Goal: Task Accomplishment & Management: Manage account settings

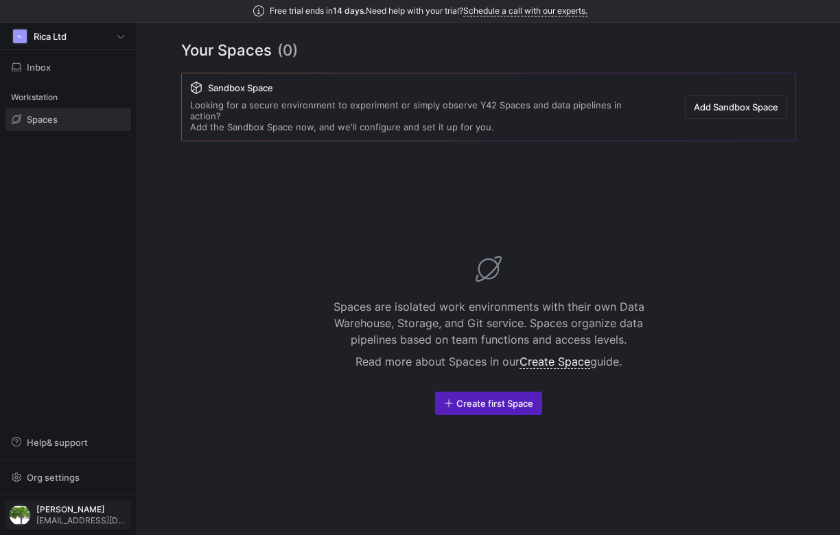
click at [89, 511] on span "[PERSON_NAME]" at bounding box center [81, 510] width 91 height 10
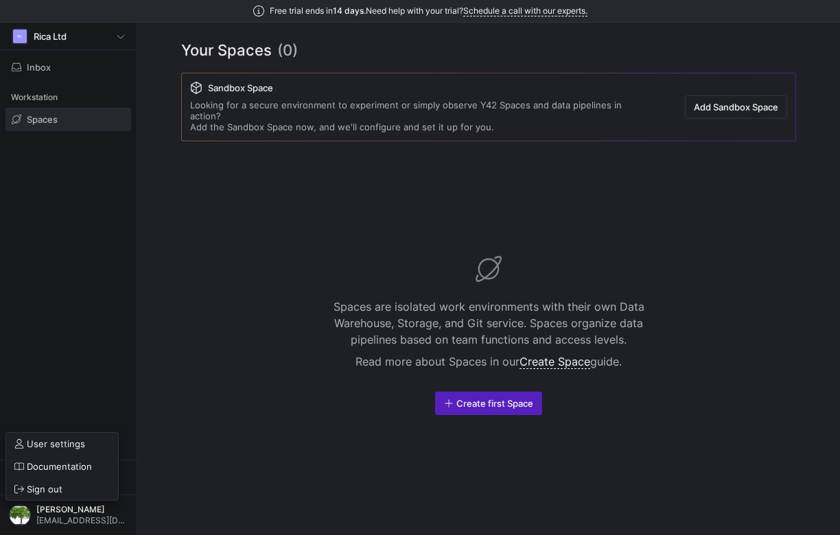
click at [472, 389] on div at bounding box center [420, 267] width 840 height 535
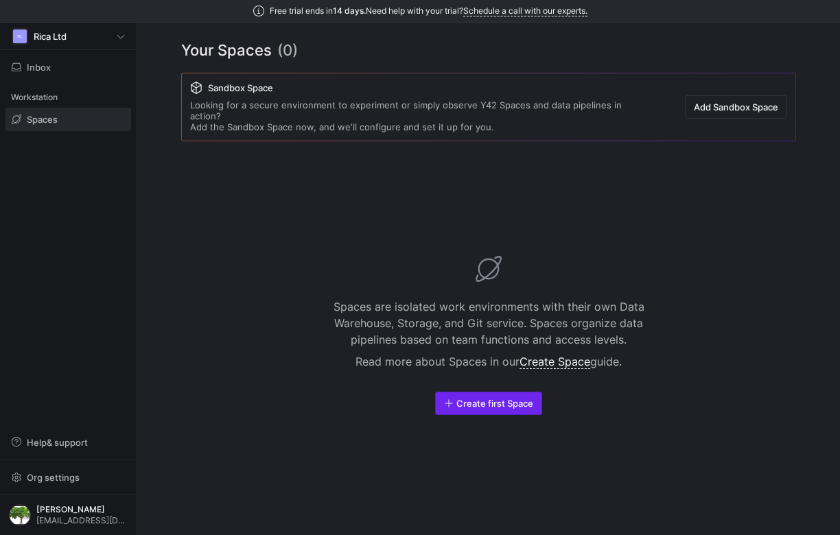
click at [471, 401] on span "Create first Space" at bounding box center [494, 403] width 77 height 11
click at [557, 360] on link "Create Space" at bounding box center [555, 362] width 71 height 14
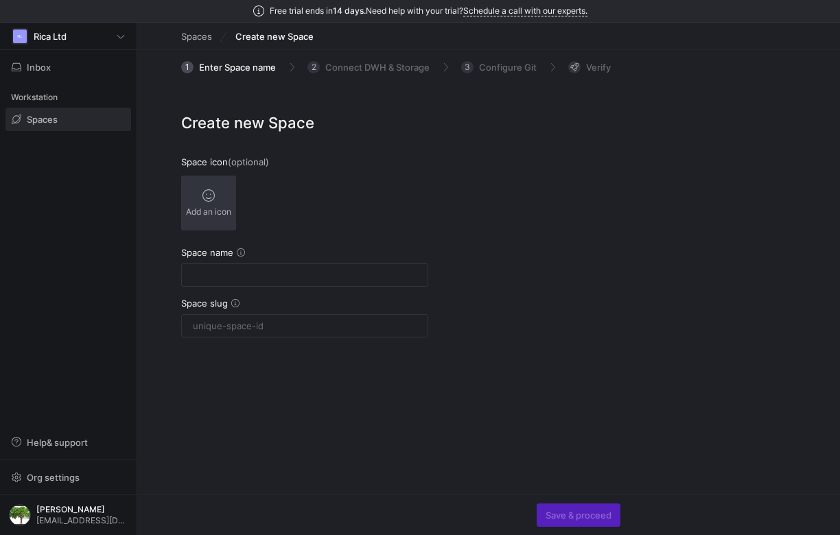
click at [201, 201] on div "Add an icon" at bounding box center [208, 203] width 55 height 55
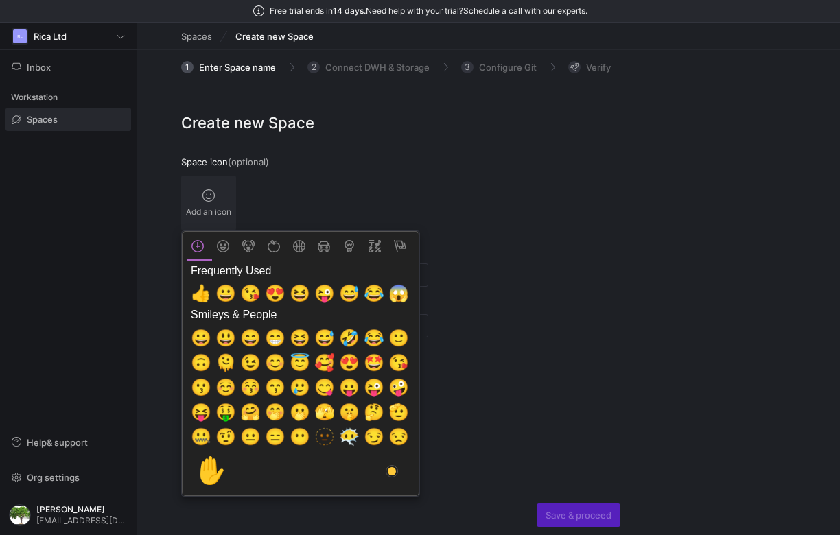
click at [349, 196] on div at bounding box center [420, 267] width 840 height 535
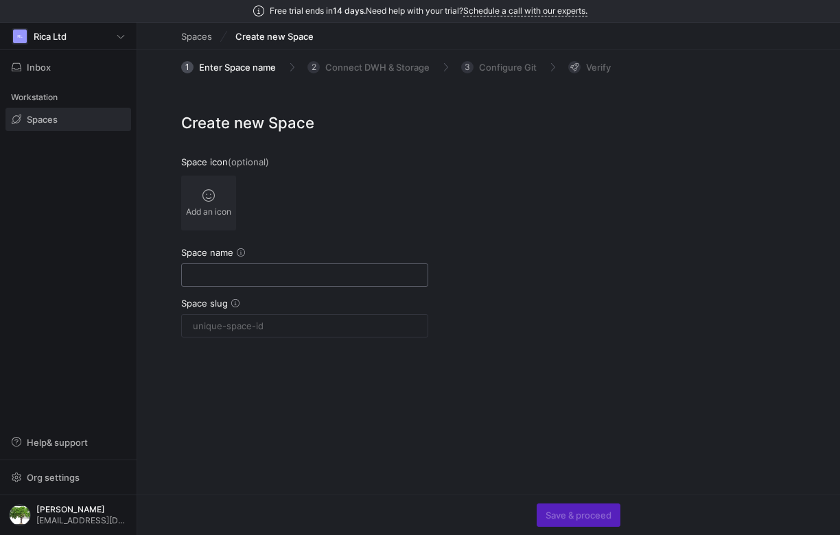
click at [200, 277] on input "text" at bounding box center [305, 275] width 224 height 11
click at [274, 236] on form "Space icon (optional) Add an icon Space name Space slug" at bounding box center [304, 247] width 247 height 181
click at [232, 273] on mtx-tooltip-component "Only letters, digits, spaces and hyphens are allowed" at bounding box center [240, 276] width 137 height 26
click at [206, 269] on div "Only letters, digits, spaces and hyphens are allowed" at bounding box center [240, 275] width 125 height 19
click at [319, 275] on input "text" at bounding box center [305, 275] width 224 height 11
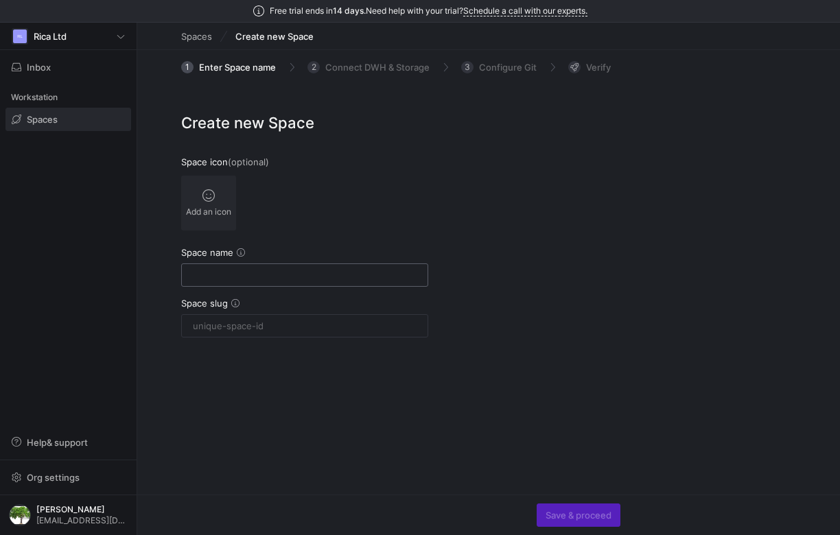
paste input "<a href="[URL][DOMAIN_NAME]">Josh</a>"
type input "<a href="[URL][DOMAIN_NAME]">Josh</a>"
type input "a-hrefhttpsevilcomjosha"
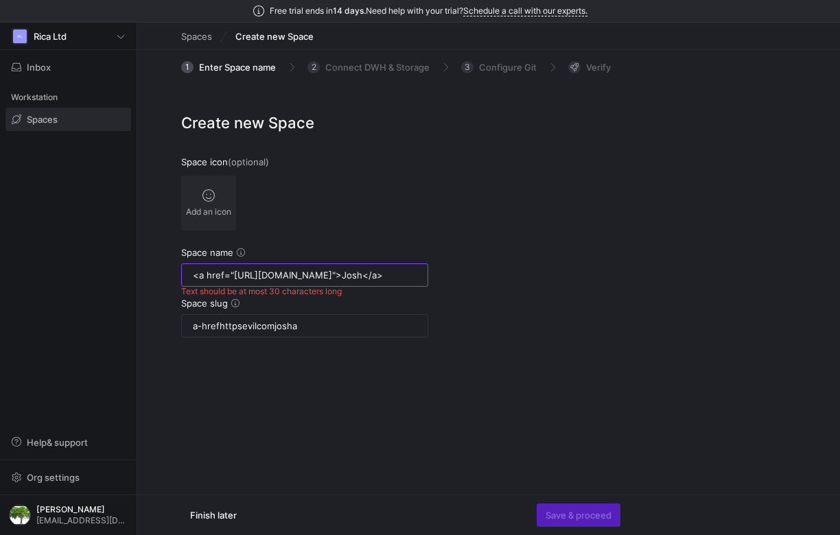
drag, startPoint x: 357, startPoint y: 279, endPoint x: 181, endPoint y: 278, distance: 176.4
click at [193, 278] on input "<a href="[URL][DOMAIN_NAME]">Josh</a>" at bounding box center [305, 275] width 224 height 11
type input "ev"
type input "evi"
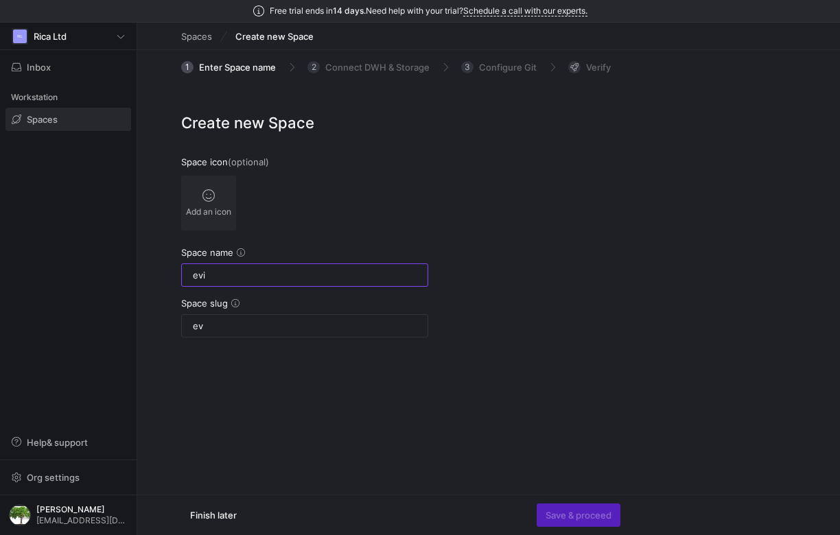
type input "evi"
type input "evil"
type input "evil.c"
type input "evilc"
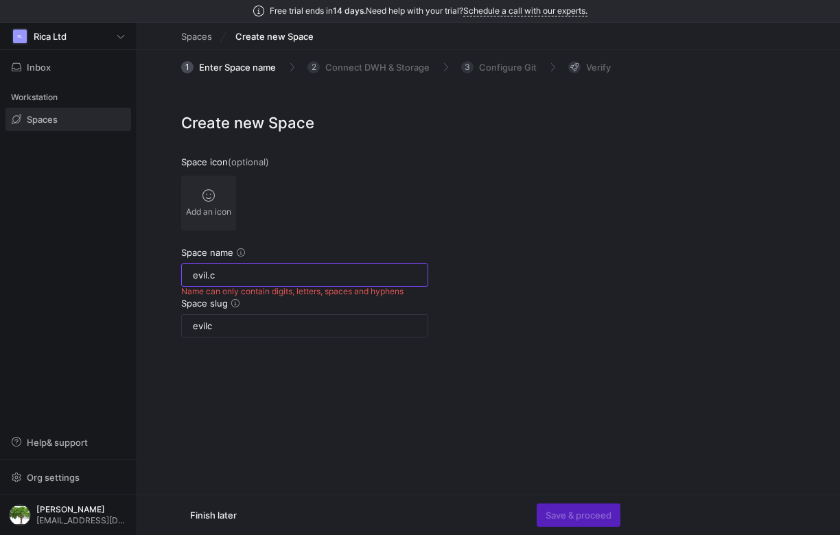
type input "[DOMAIN_NAME]"
type input "evilco"
type input "[DOMAIN_NAME]"
type input "evilcom"
click at [246, 270] on input "[DOMAIN_NAME]" at bounding box center [305, 275] width 224 height 11
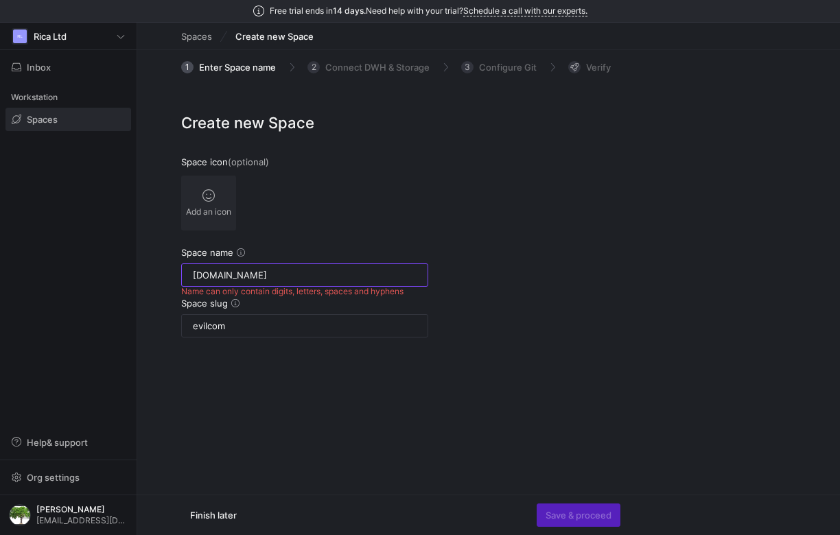
drag, startPoint x: 246, startPoint y: 270, endPoint x: 185, endPoint y: 272, distance: 61.1
click at [193, 272] on input "[DOMAIN_NAME]" at bounding box center [305, 275] width 224 height 11
type input "R"
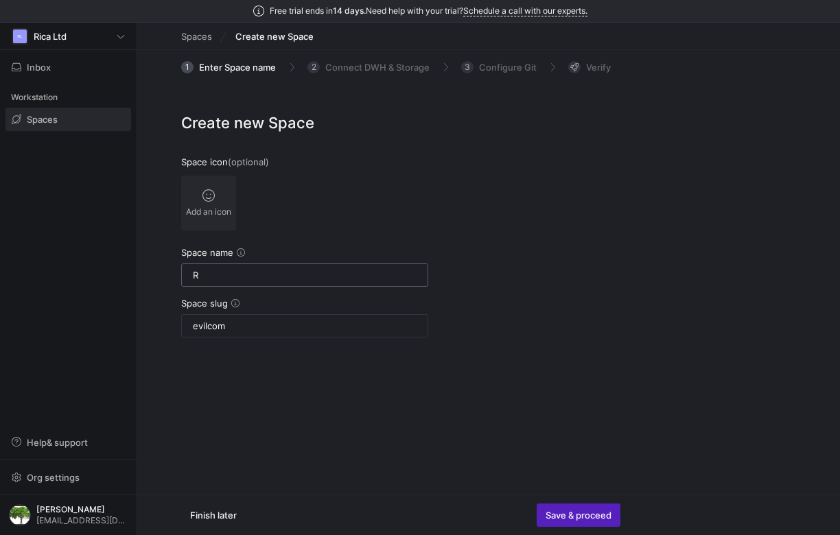
type input "r"
type input "Ri"
type input "ri"
type input "Ric"
type input "ric"
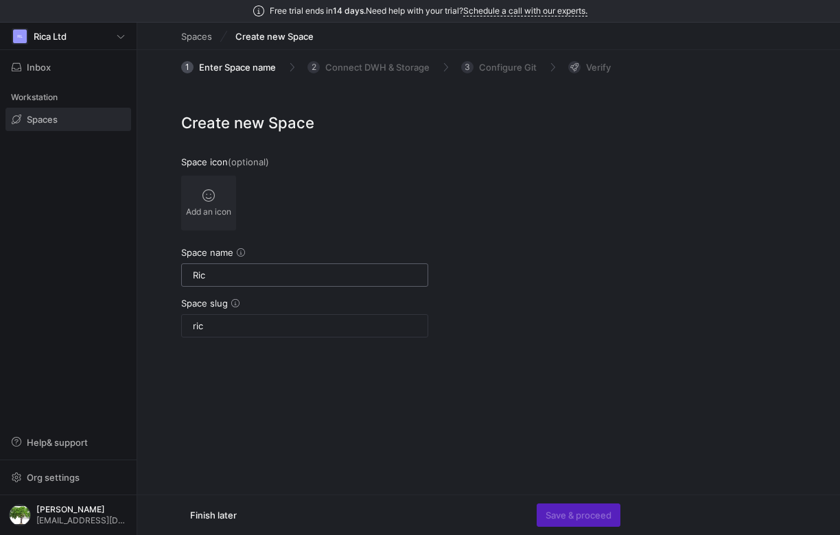
type input "Rica"
type input "rica"
type input "Ricao"
type input "ricao"
type input "Ricaon"
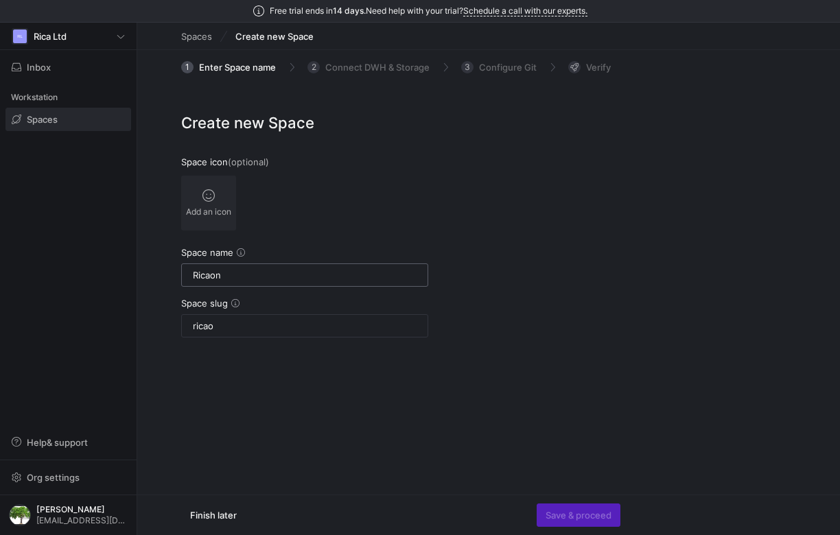
type input "ricaon"
type input "Ricao"
type input "ricao"
type input "Rica"
type input "rica"
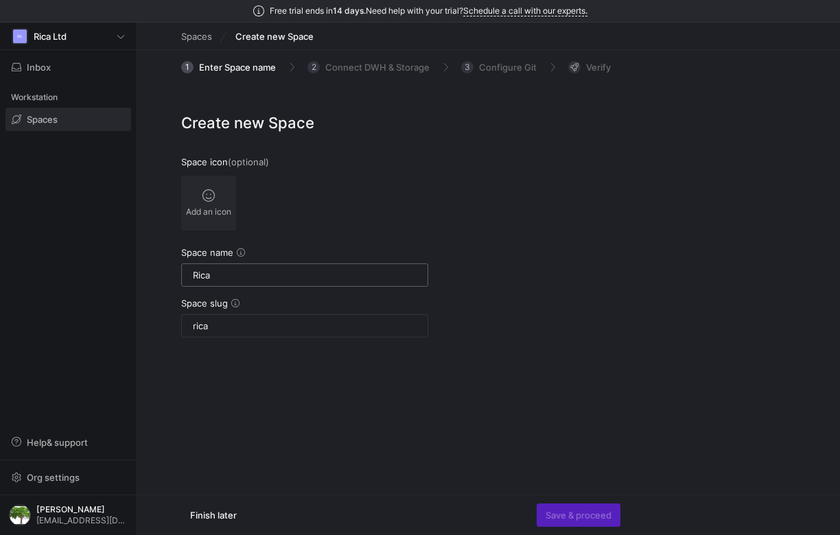
type input "Rican"
type input "rican"
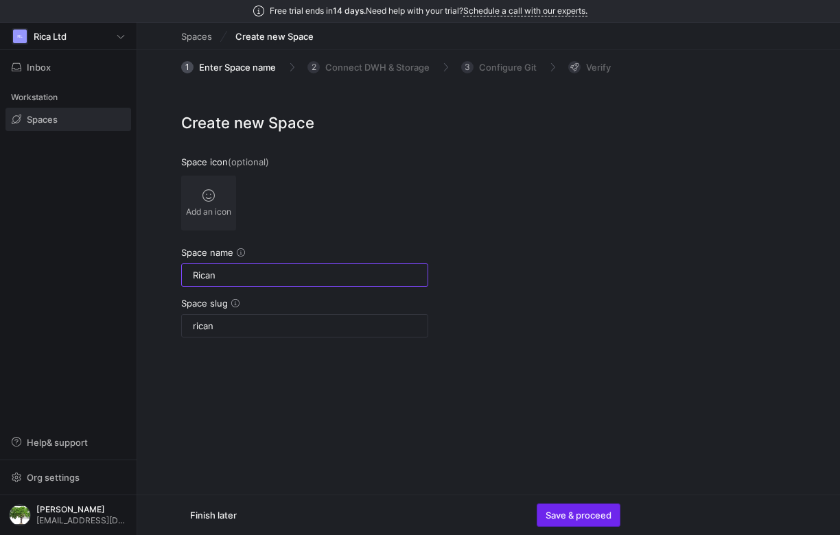
type input "Rican"
click at [560, 509] on span "button" at bounding box center [578, 516] width 82 height 22
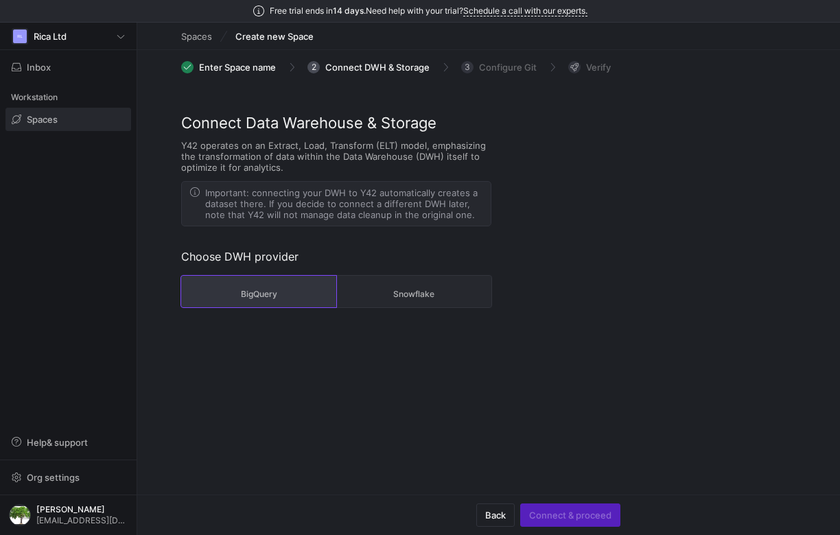
click at [279, 295] on span "BigQuery" at bounding box center [259, 295] width 144 height 10
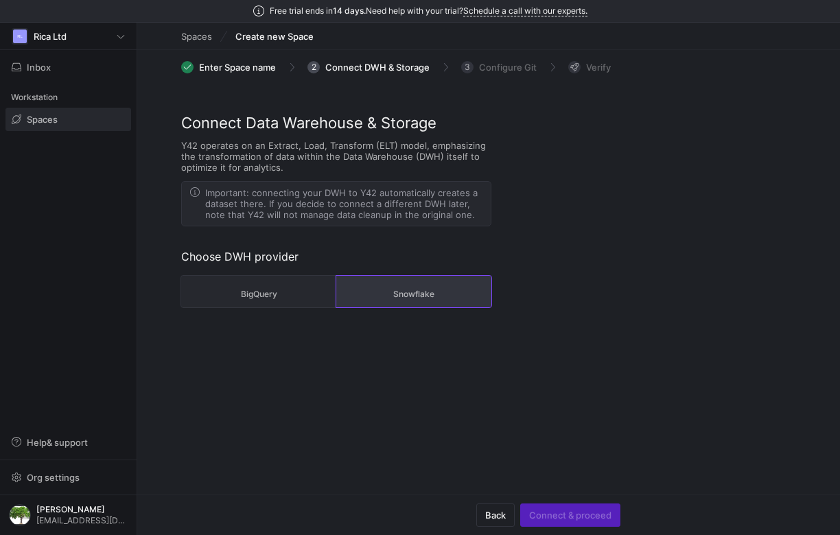
click at [406, 294] on span "Snowflake" at bounding box center [414, 295] width 144 height 10
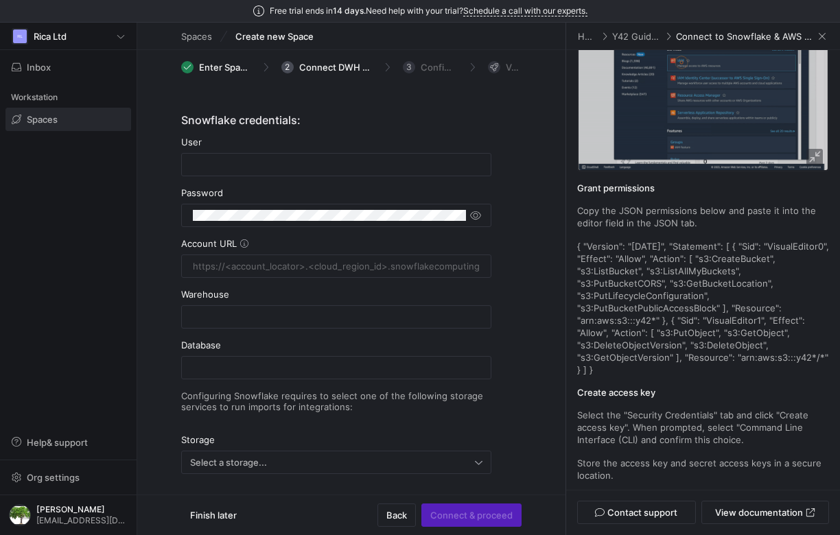
scroll to position [233, 0]
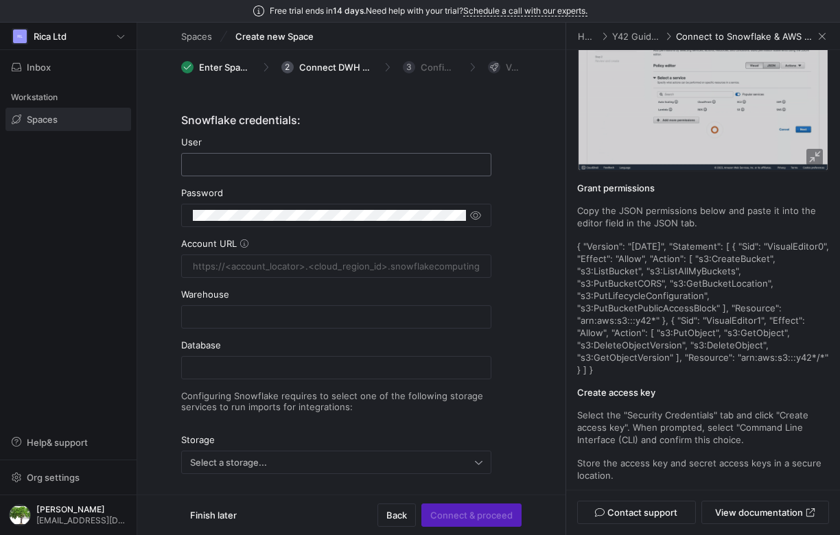
click at [235, 166] on input "text" at bounding box center [336, 164] width 287 height 11
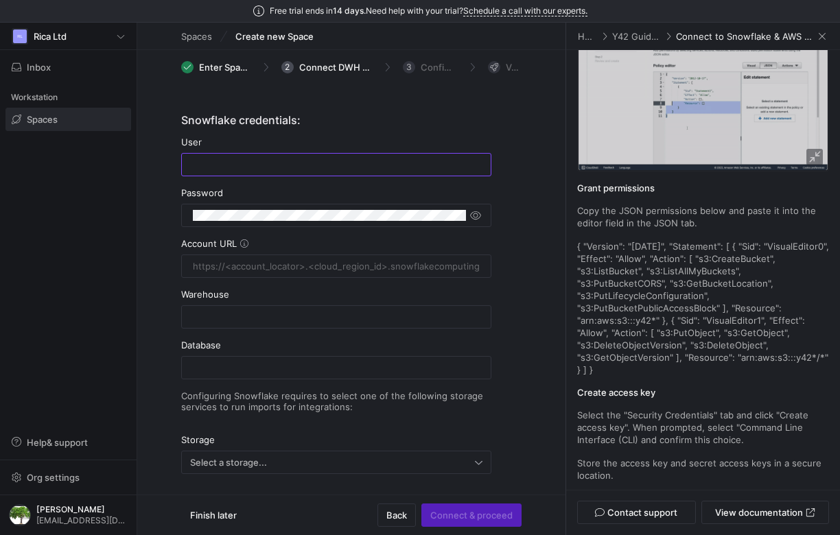
scroll to position [101, 0]
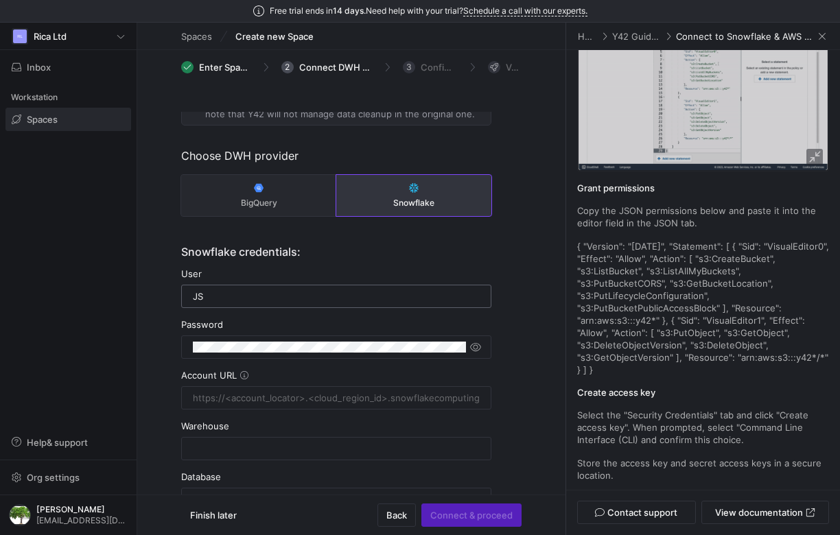
type input "j"
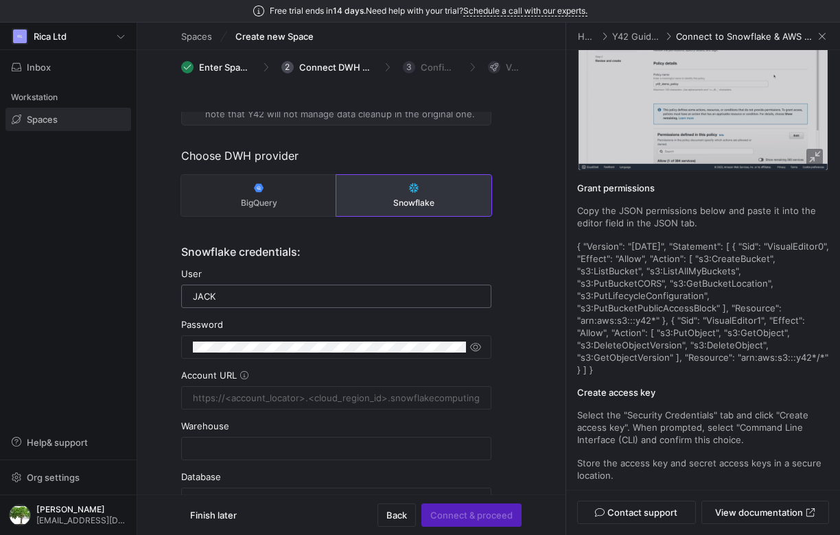
type input "jack"
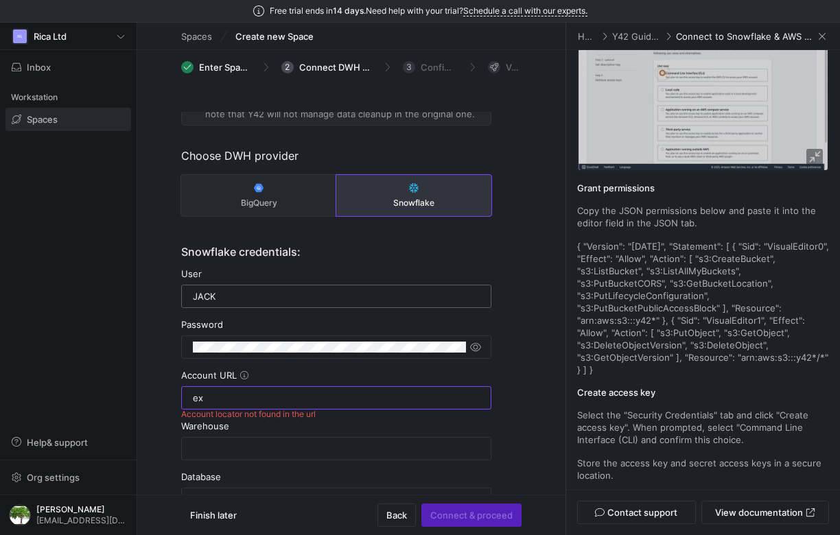
type input "e"
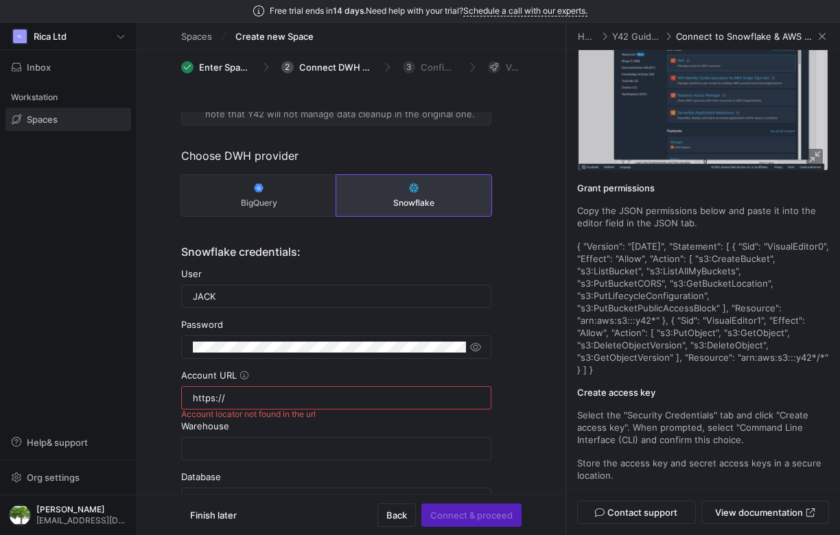
click at [829, 185] on div "Overview Y42 requires additional credentials to establish a secure connection w…" at bounding box center [703, 270] width 274 height 440
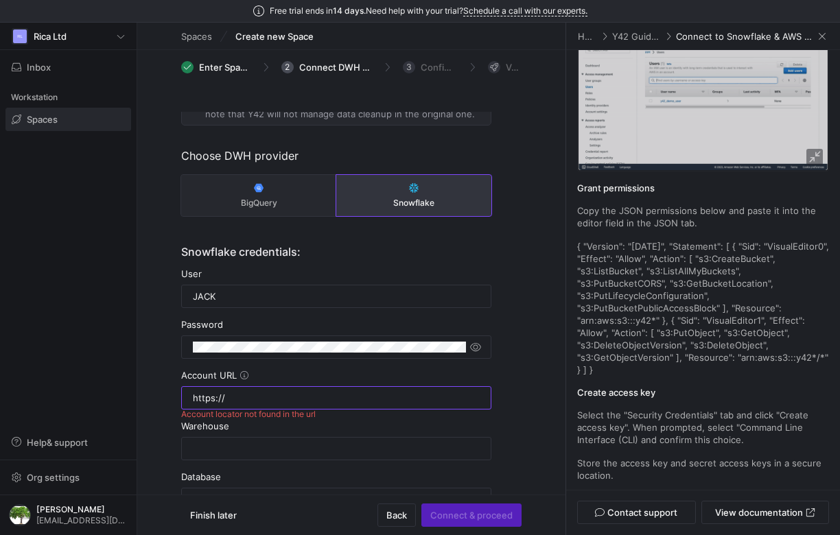
click at [231, 393] on input "https://" at bounding box center [336, 398] width 287 height 11
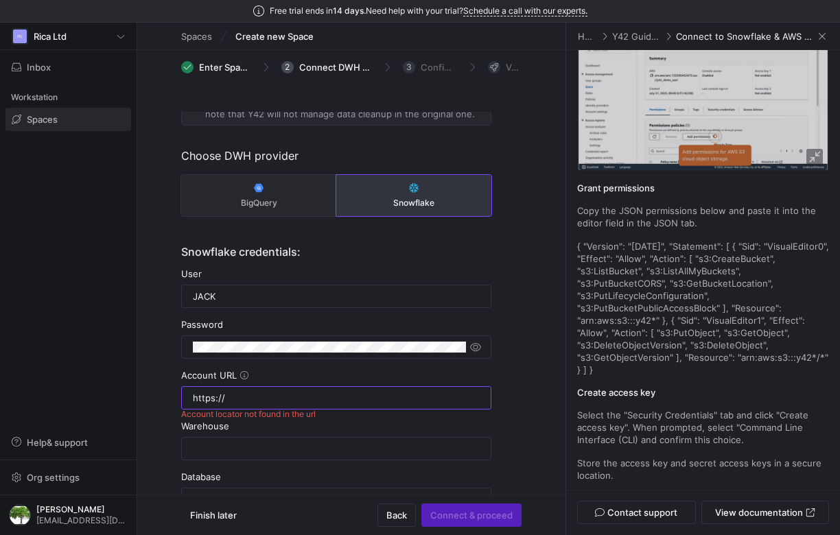
paste input "[DOMAIN_NAME]"
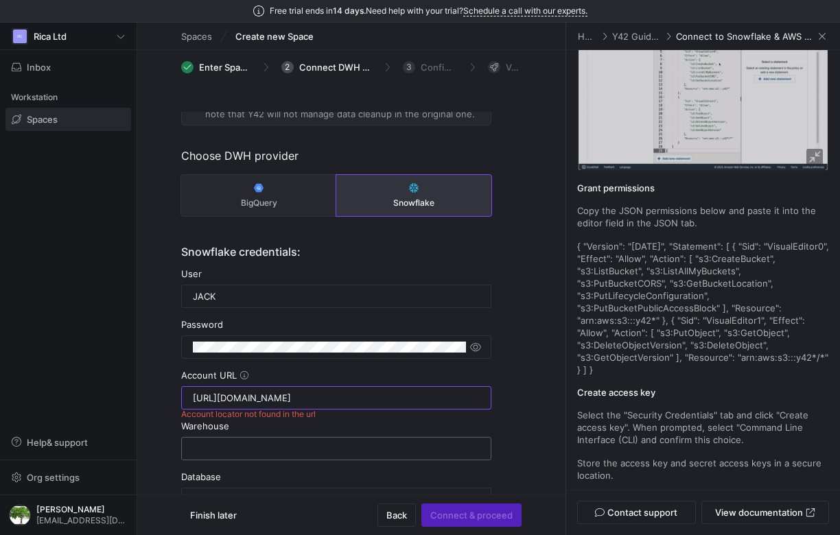
click at [238, 443] on div at bounding box center [336, 449] width 287 height 22
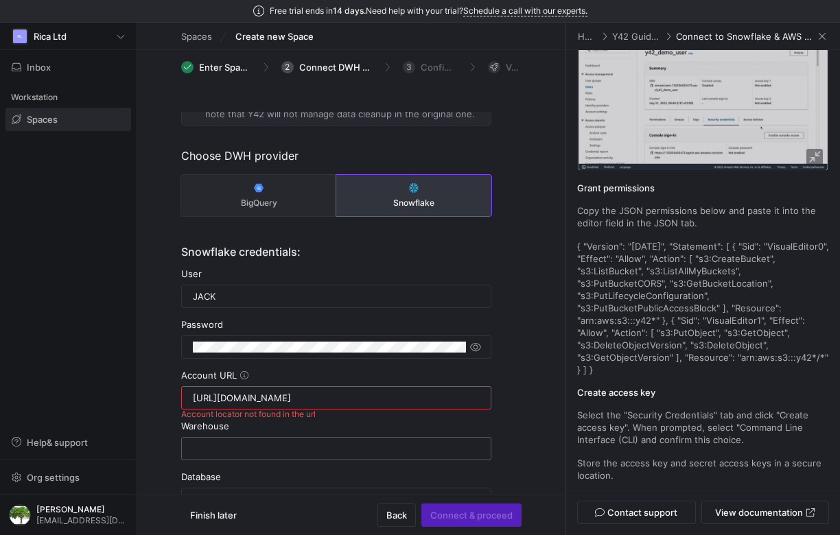
click at [246, 452] on input "text" at bounding box center [336, 448] width 287 height 11
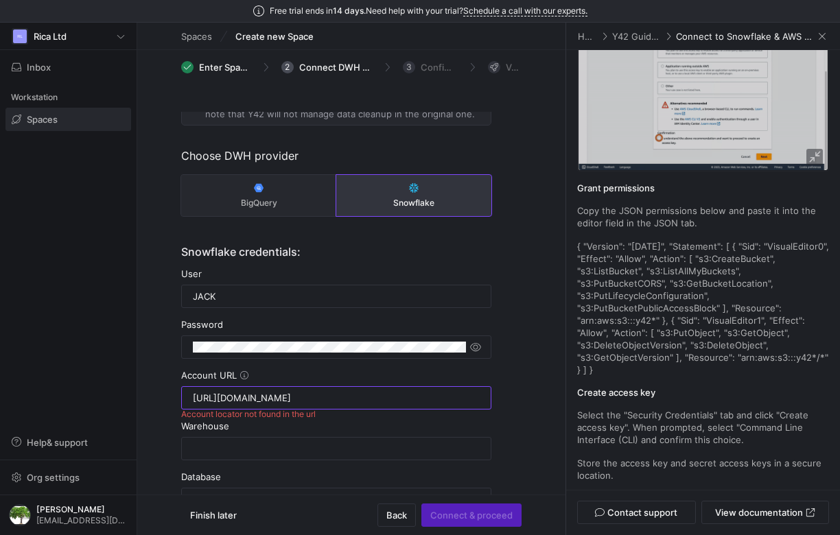
drag, startPoint x: 224, startPoint y: 400, endPoint x: 485, endPoint y: 414, distance: 261.2
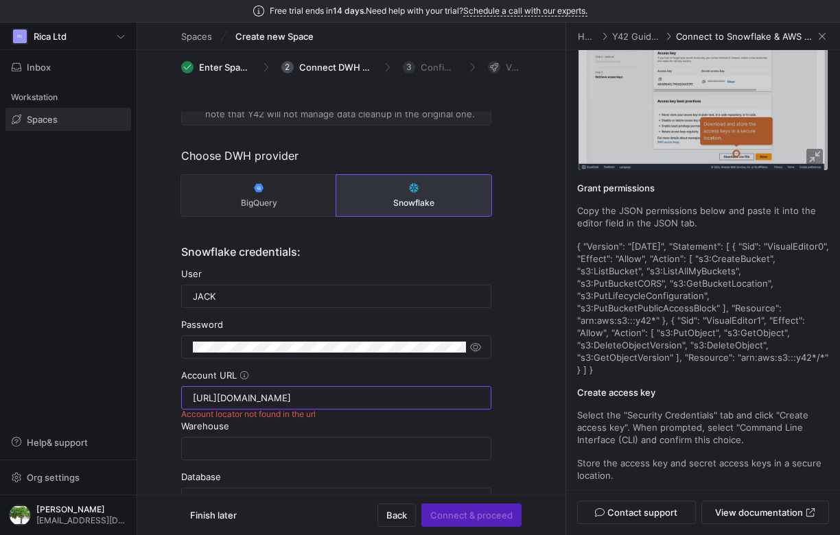
click at [480, 404] on input "[URL][DOMAIN_NAME]" at bounding box center [336, 398] width 287 height 11
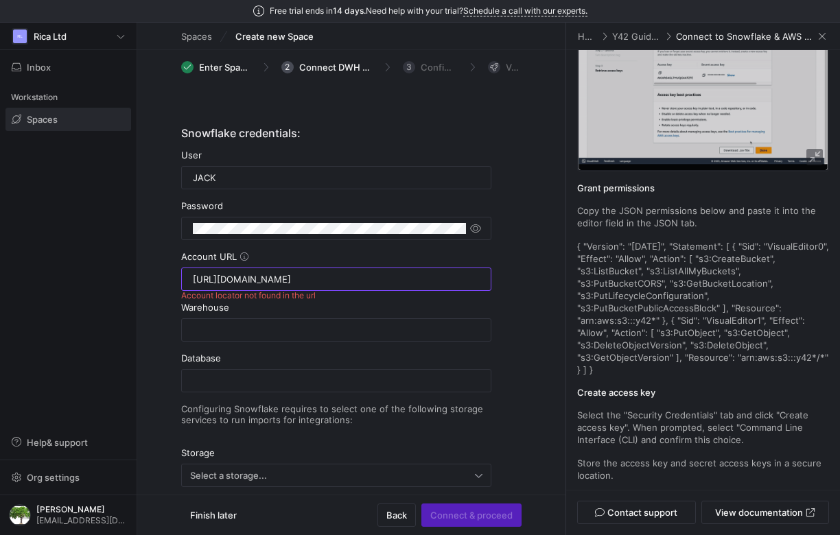
scroll to position [233, 0]
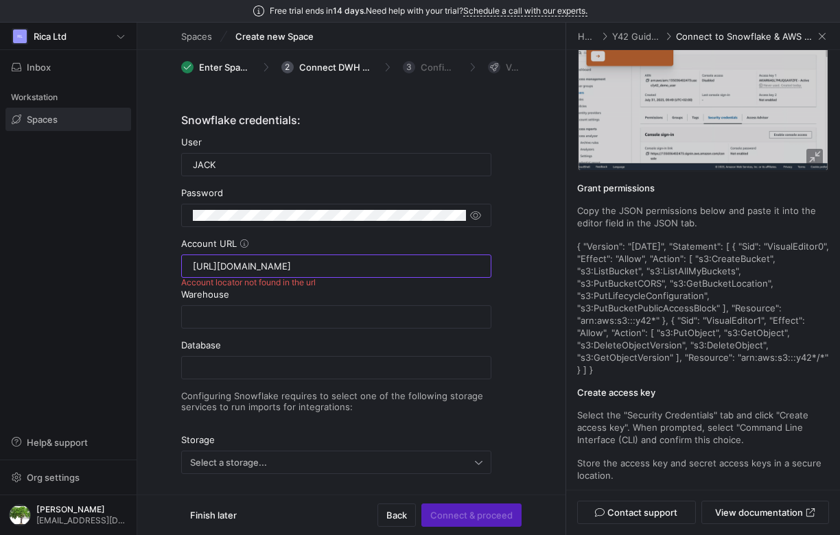
type input "[URL][DOMAIN_NAME]"
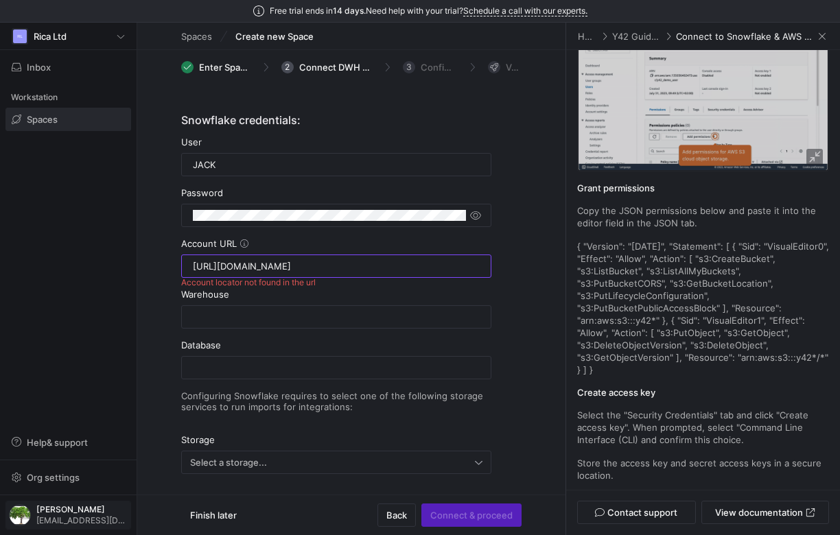
click at [48, 517] on span "[EMAIL_ADDRESS][DOMAIN_NAME]" at bounding box center [81, 521] width 91 height 10
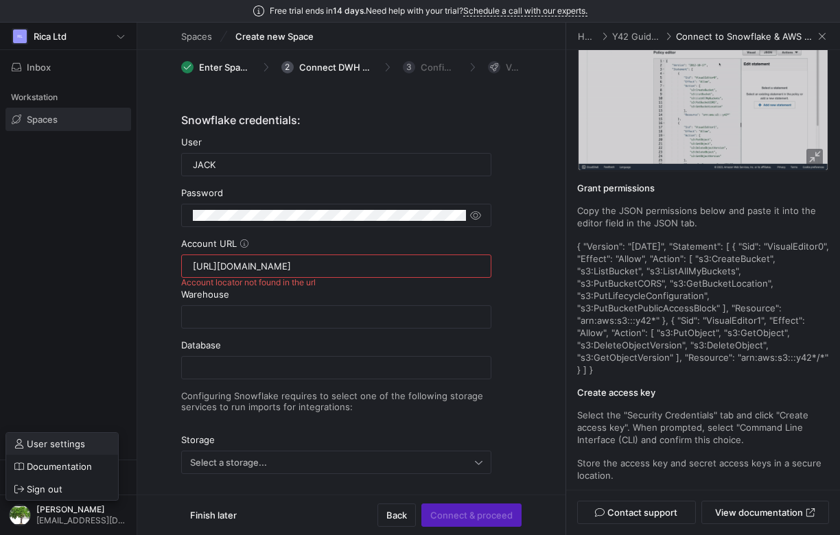
click at [49, 444] on span "User settings" at bounding box center [56, 444] width 58 height 11
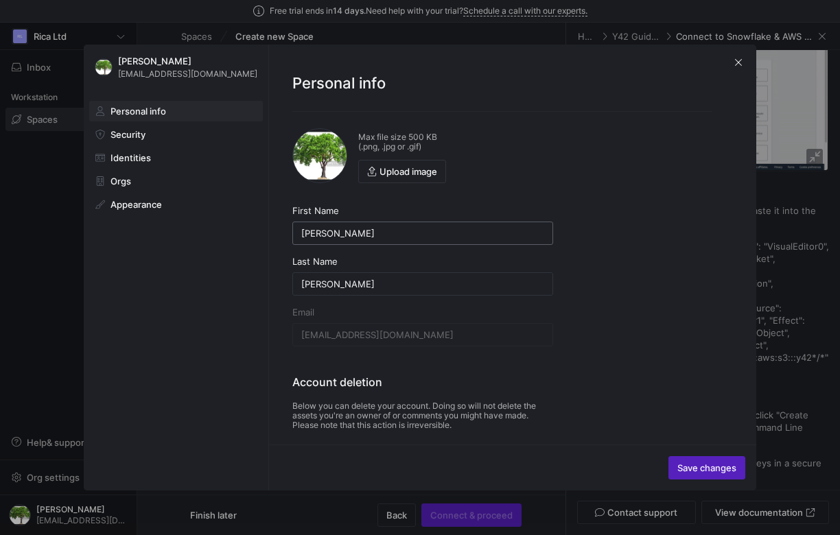
click at [326, 244] on div "[PERSON_NAME]" at bounding box center [422, 233] width 243 height 22
click at [337, 235] on input "[PERSON_NAME]" at bounding box center [422, 233] width 243 height 11
drag, startPoint x: 337, startPoint y: 231, endPoint x: 262, endPoint y: 220, distance: 75.5
click at [301, 228] on input "[PERSON_NAME]" at bounding box center [422, 233] width 243 height 11
type input "{{7*7}}"
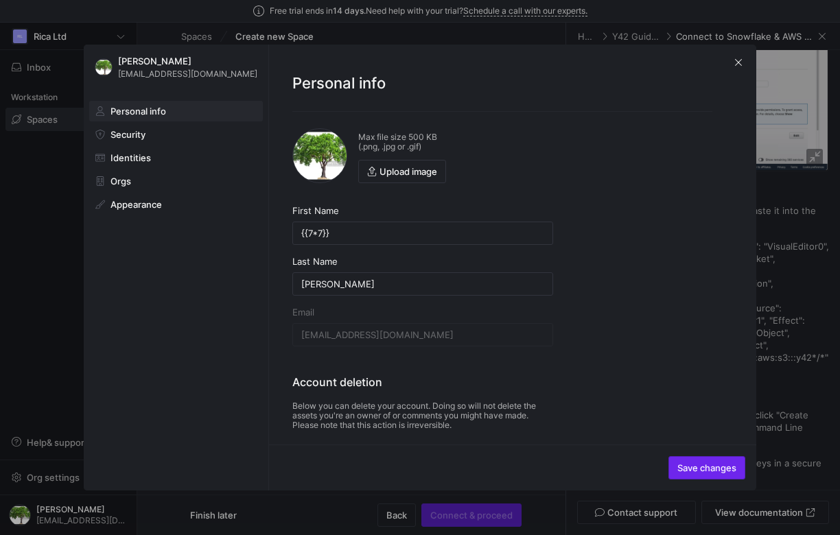
click at [702, 463] on span "Save changes" at bounding box center [707, 468] width 59 height 11
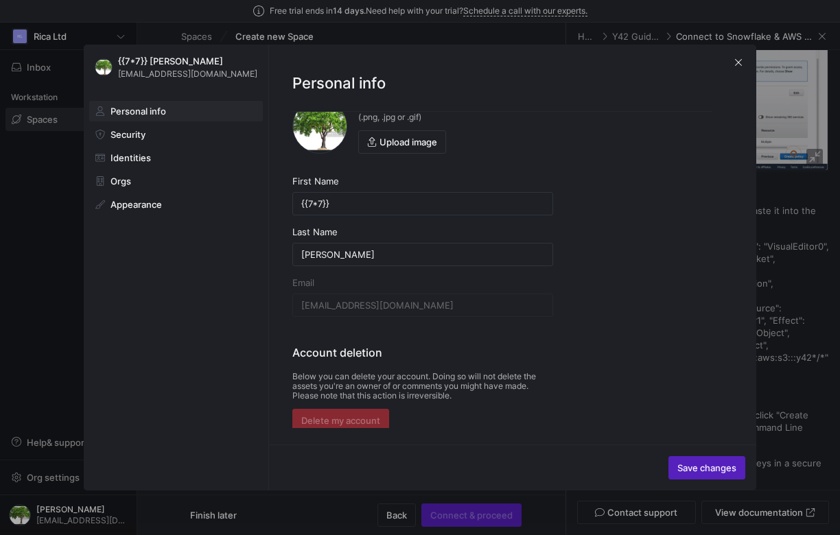
scroll to position [34, 0]
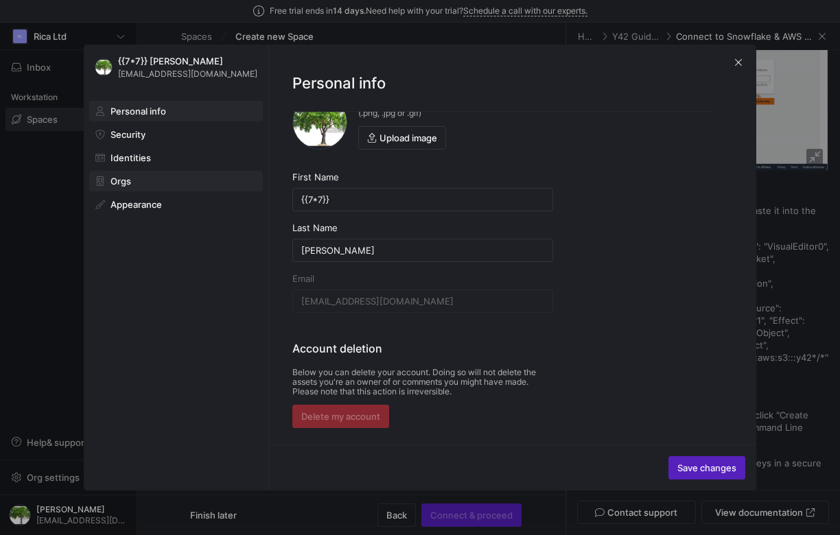
click at [137, 175] on span at bounding box center [176, 181] width 172 height 19
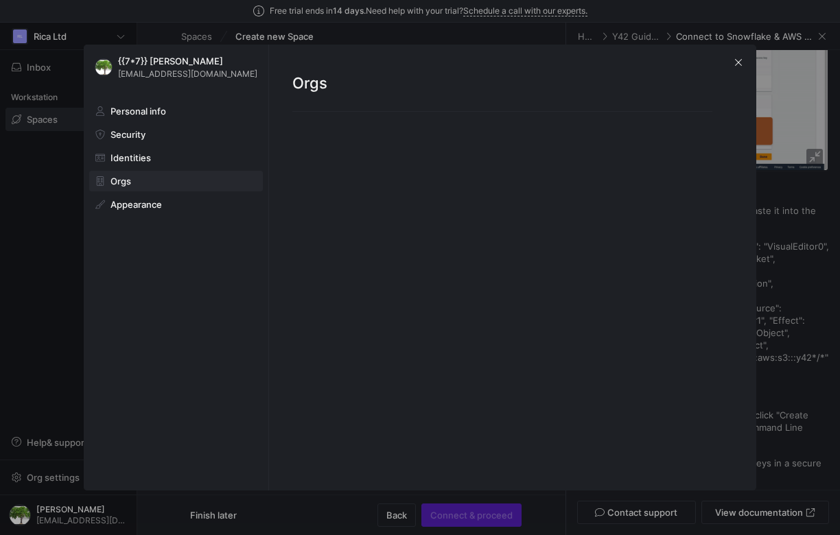
scroll to position [0, 0]
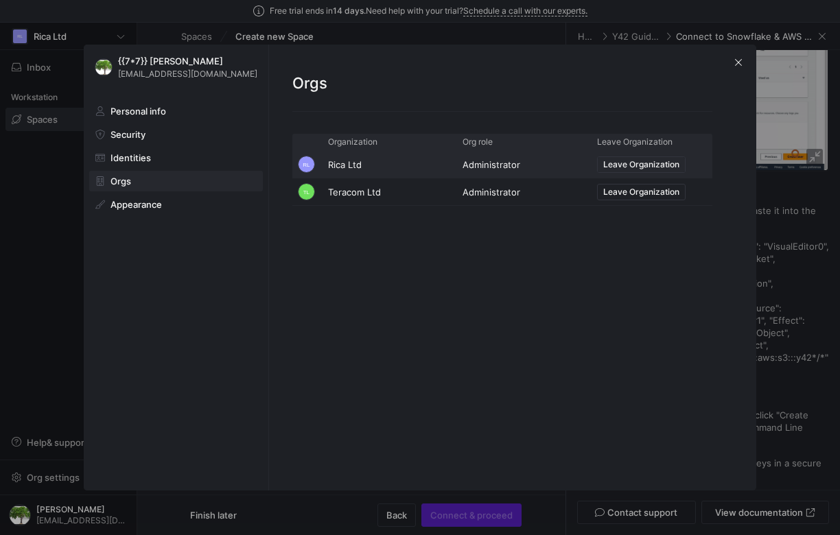
click at [643, 166] on span "Leave Organization" at bounding box center [641, 165] width 76 height 10
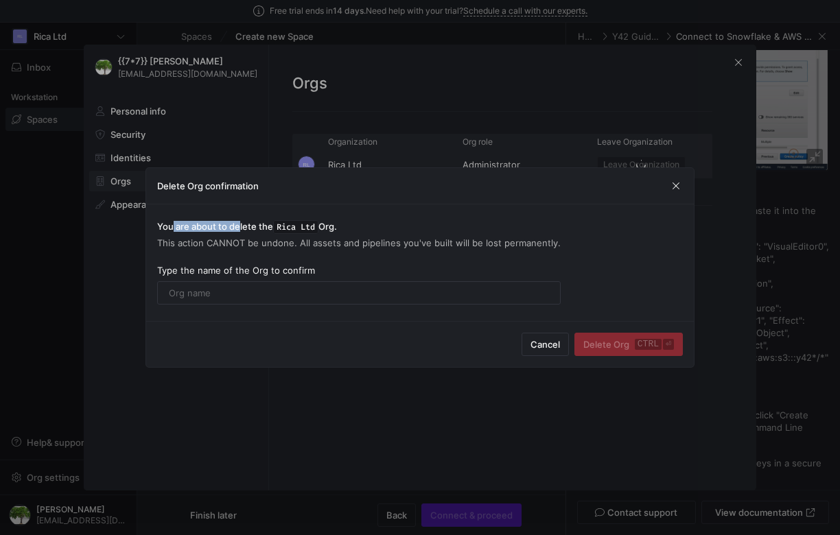
drag, startPoint x: 171, startPoint y: 231, endPoint x: 281, endPoint y: 235, distance: 109.9
click at [257, 231] on span "You are about to delete the Rica Ltd Org." at bounding box center [359, 226] width 404 height 11
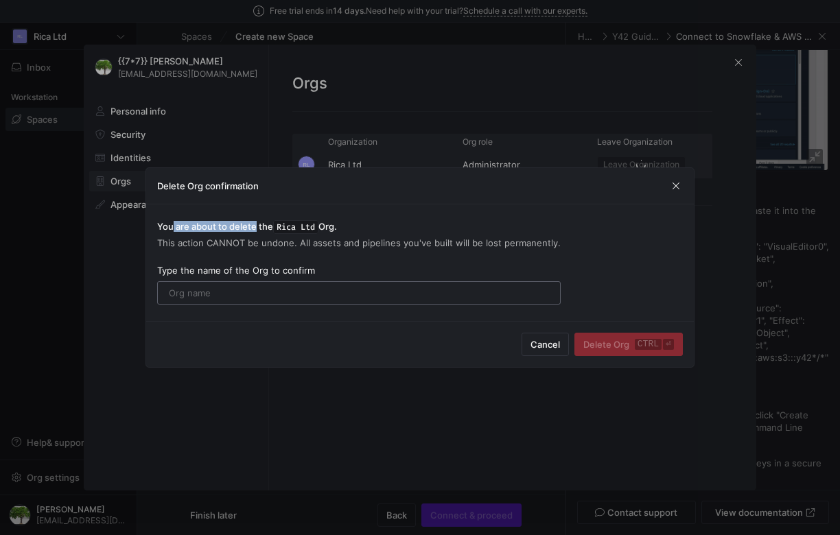
click at [200, 292] on input "text" at bounding box center [359, 293] width 380 height 11
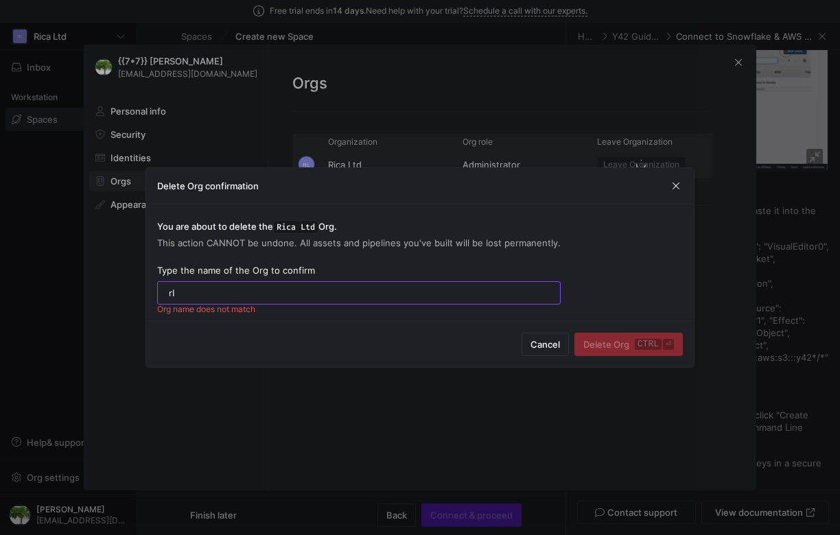
type input "r"
type input "Rica Ltd"
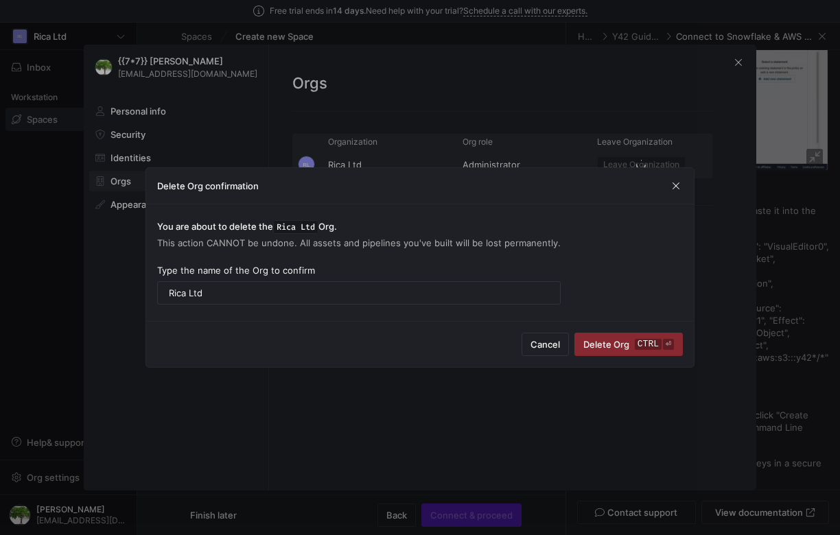
click at [826, 320] on div at bounding box center [420, 267] width 840 height 535
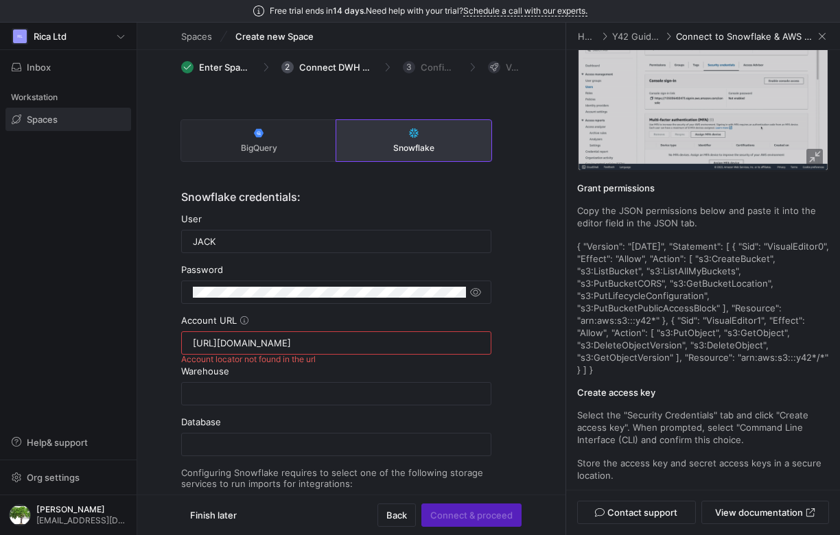
scroll to position [35, 0]
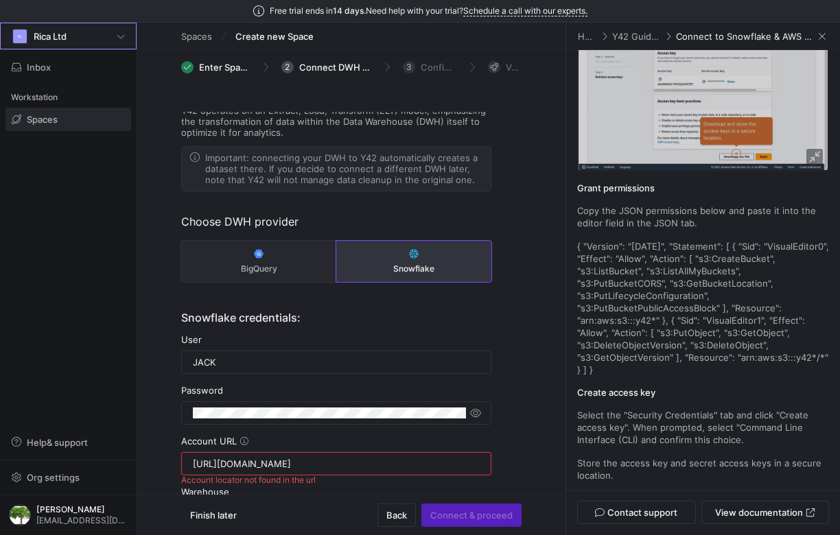
click at [62, 27] on span at bounding box center [68, 35] width 135 height 25
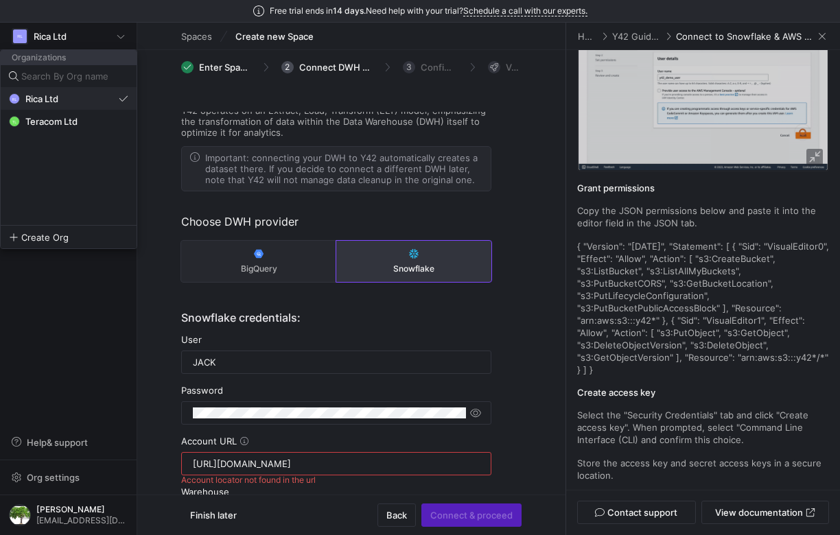
click at [60, 102] on div "RL Rica Ltd" at bounding box center [64, 98] width 110 height 11
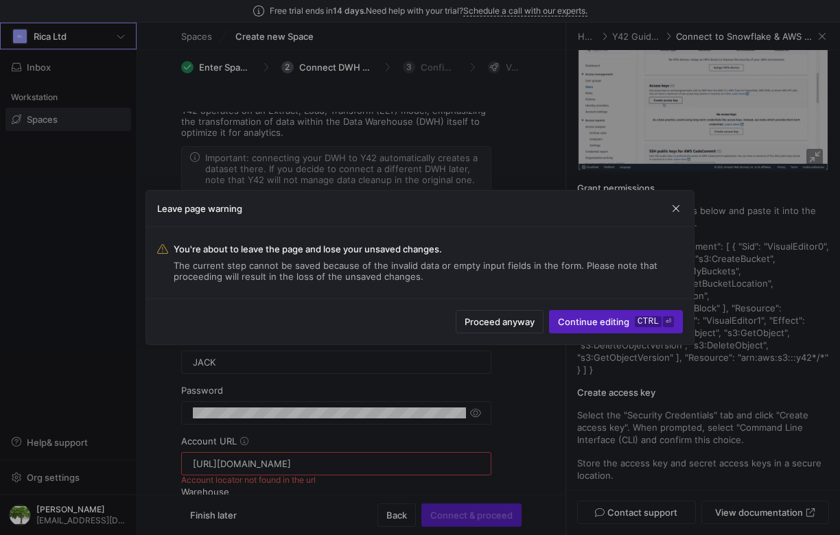
click at [71, 236] on div at bounding box center [420, 267] width 840 height 535
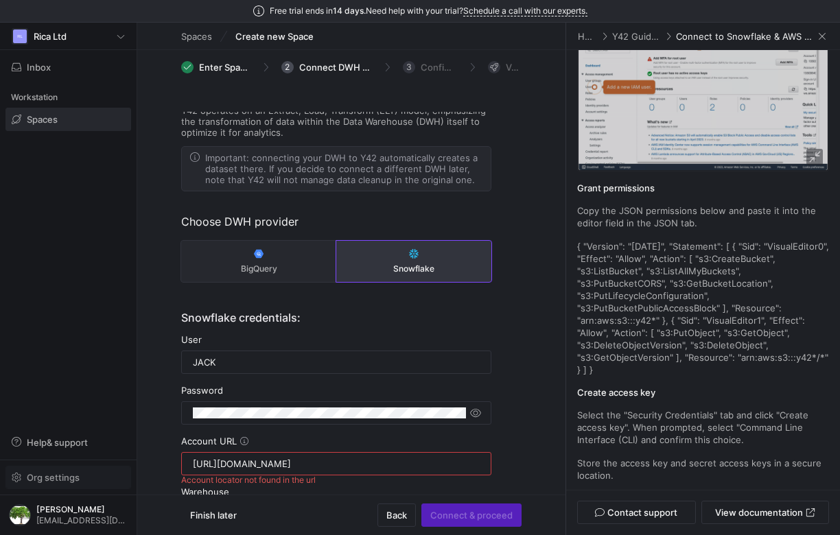
click at [50, 471] on span "button" at bounding box center [68, 478] width 124 height 22
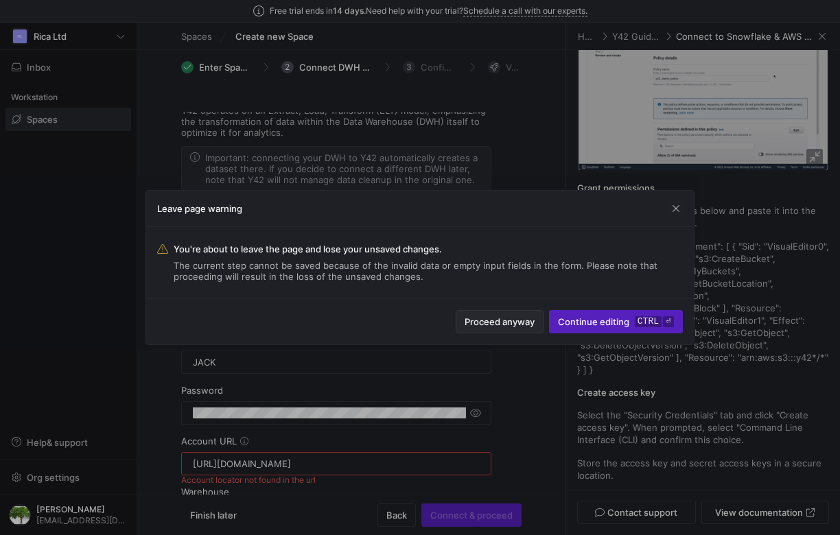
click at [508, 317] on span "Proceed anyway" at bounding box center [500, 321] width 70 height 11
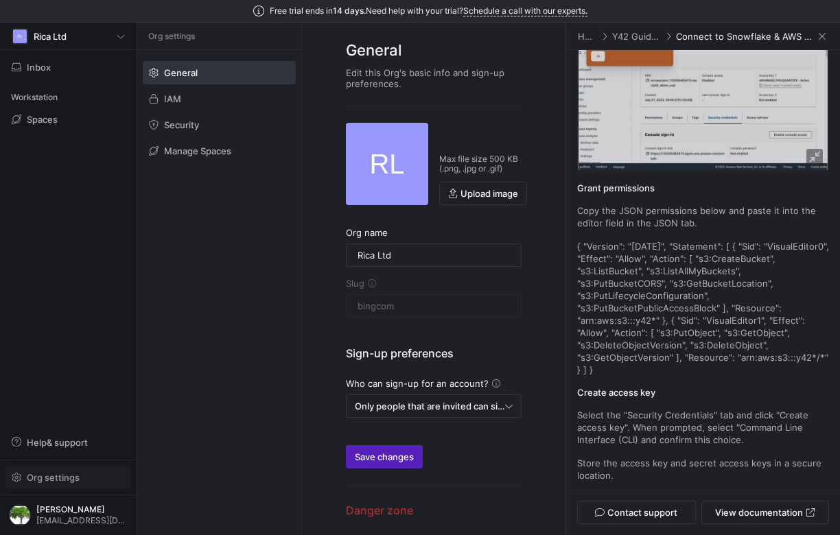
click at [52, 485] on span "button" at bounding box center [68, 478] width 124 height 22
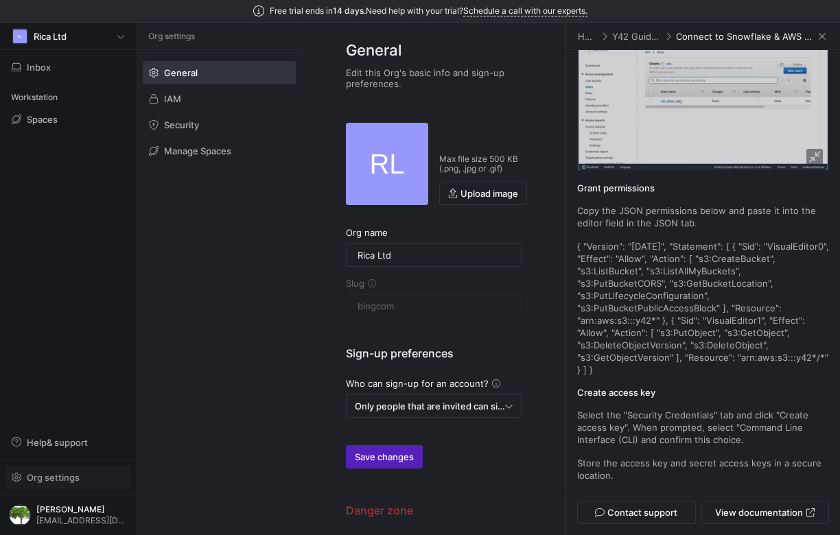
click at [56, 478] on span "Org settings" at bounding box center [53, 477] width 53 height 11
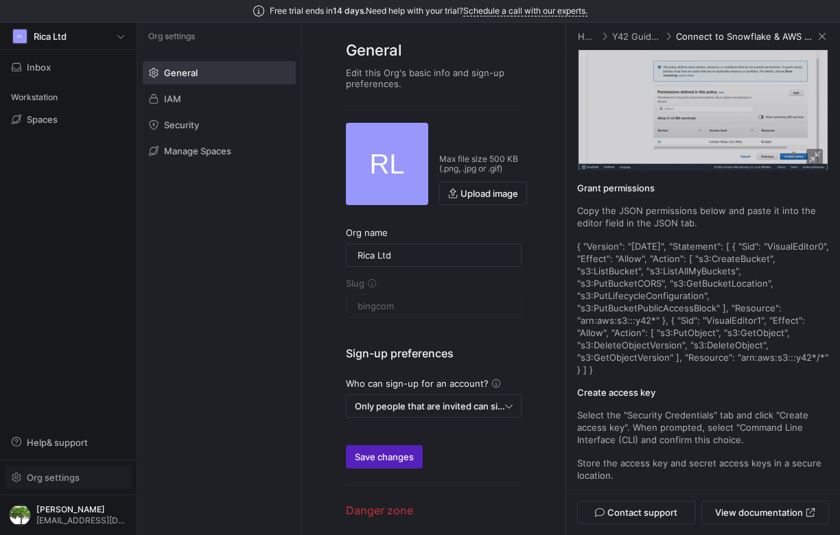
click at [64, 477] on span "Org settings" at bounding box center [53, 477] width 53 height 11
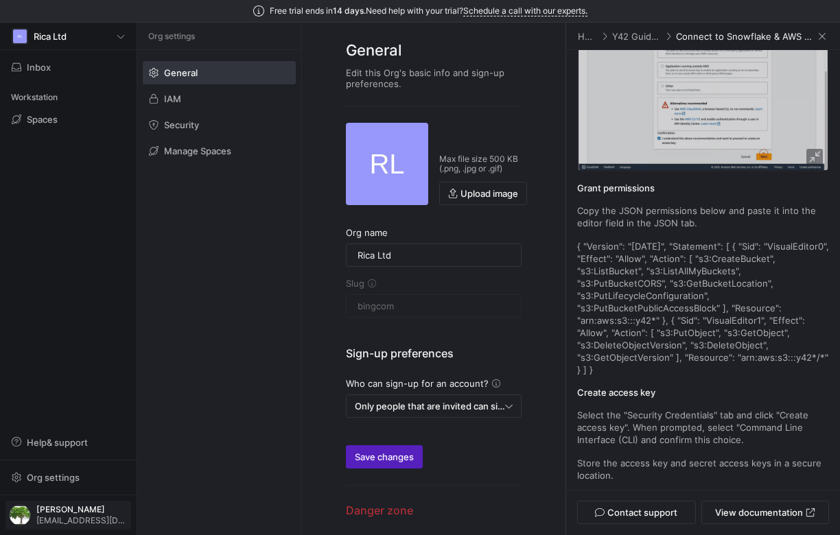
click at [77, 504] on span "button" at bounding box center [68, 515] width 124 height 27
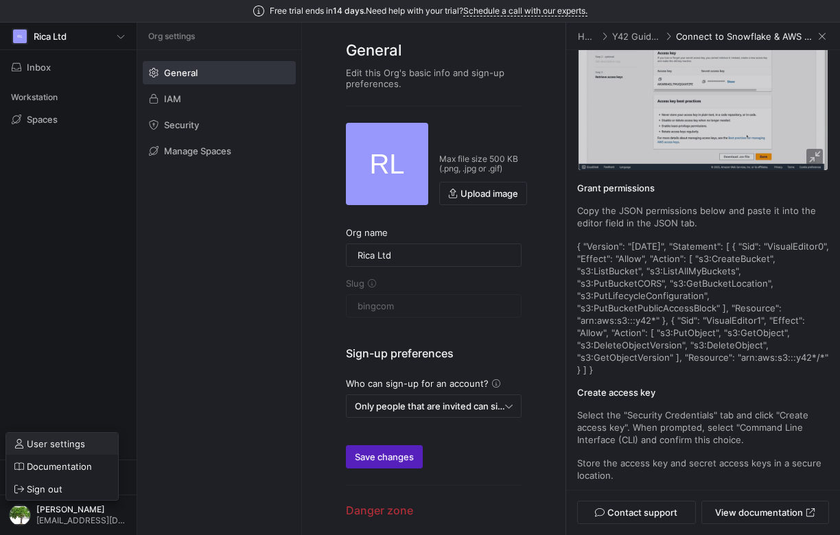
click at [73, 441] on span "User settings" at bounding box center [56, 444] width 58 height 11
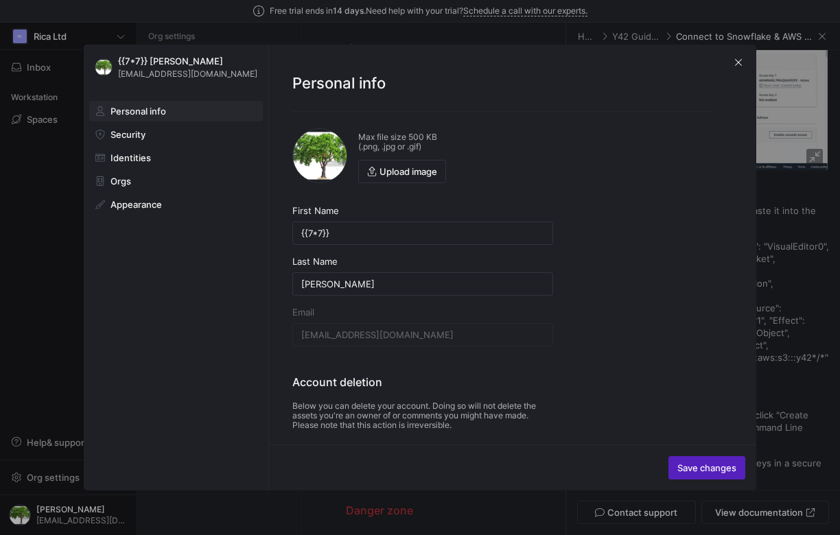
click at [139, 111] on span "Personal info" at bounding box center [139, 111] width 56 height 11
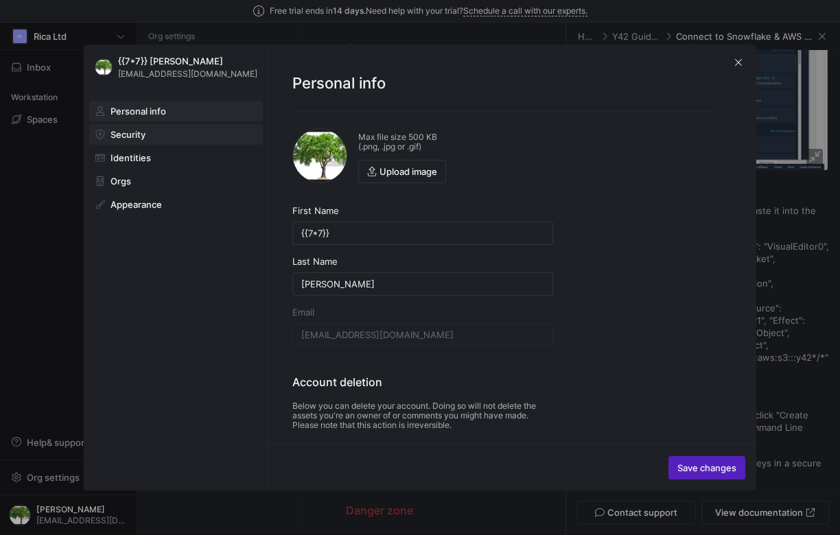
click at [139, 142] on span at bounding box center [176, 134] width 172 height 19
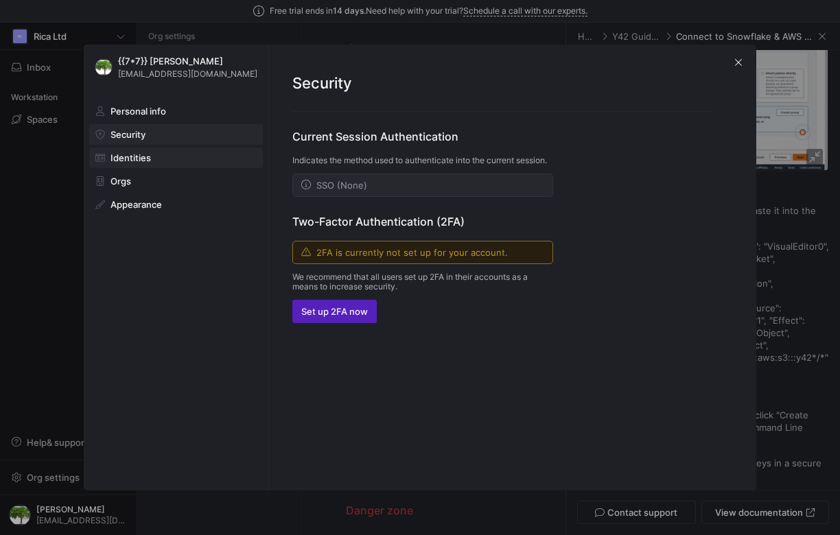
click at [139, 164] on span at bounding box center [176, 157] width 172 height 19
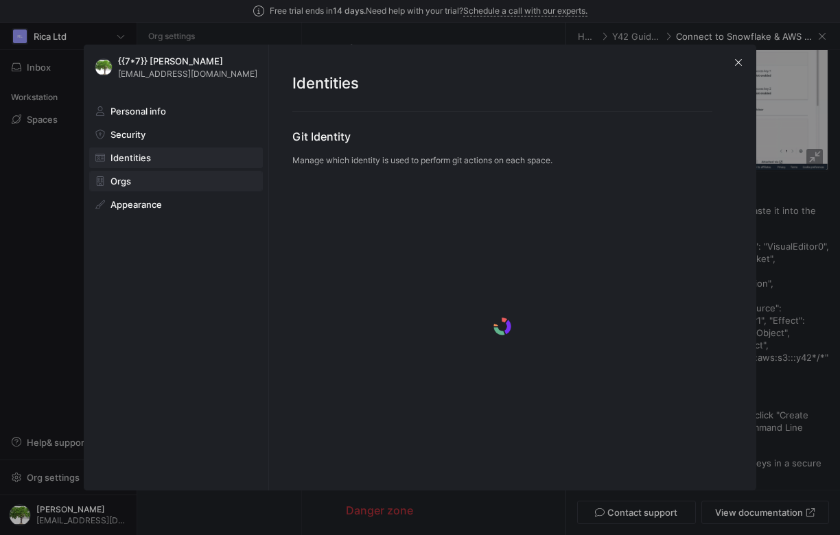
click at [128, 185] on span "Orgs" at bounding box center [121, 181] width 21 height 11
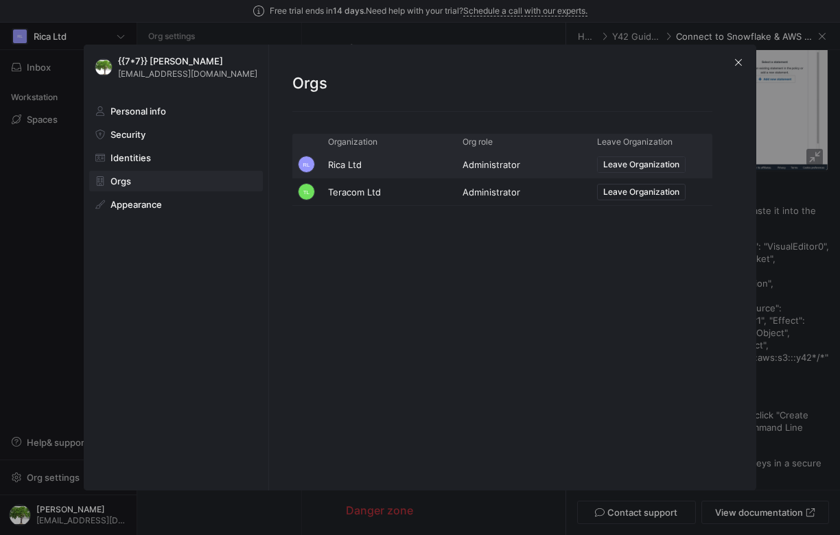
click at [671, 166] on span "Leave Organization" at bounding box center [641, 165] width 76 height 10
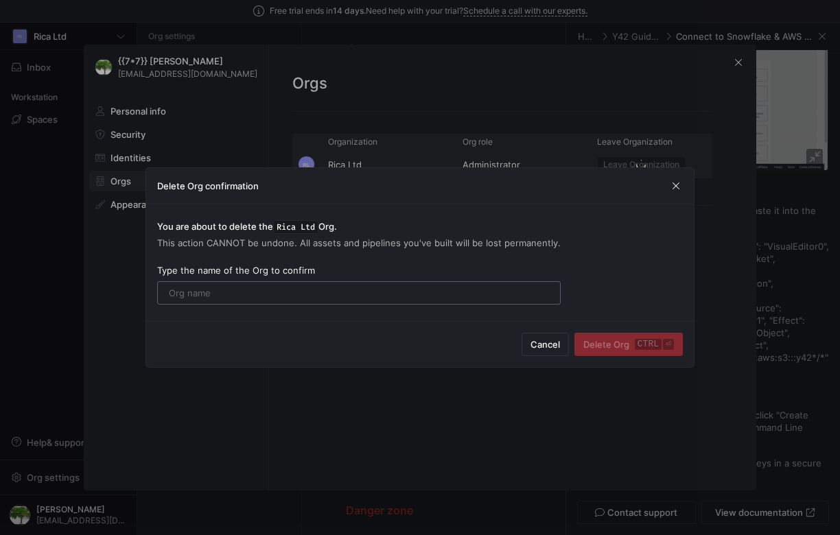
click at [302, 296] on input "text" at bounding box center [359, 293] width 380 height 11
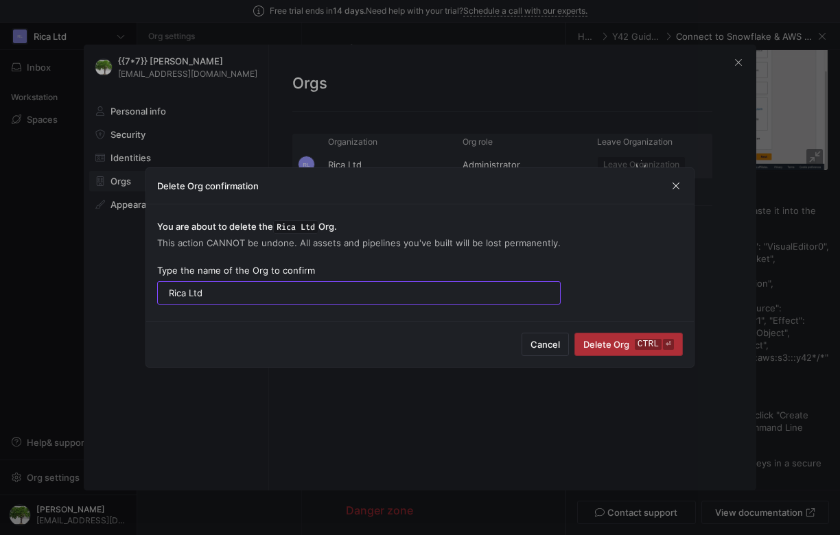
type input "Rica Ltd"
click at [605, 341] on span "Delete Org ctrl ⏎" at bounding box center [628, 344] width 91 height 11
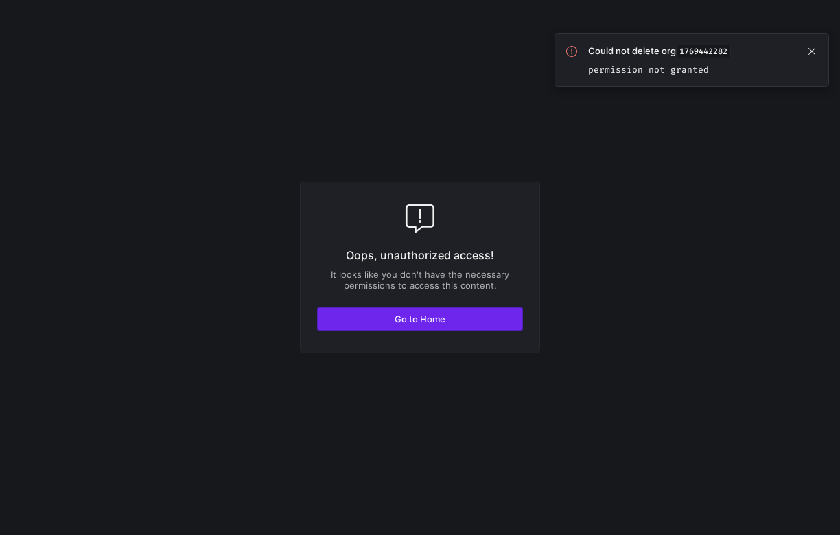
click at [384, 325] on span "button" at bounding box center [420, 319] width 205 height 22
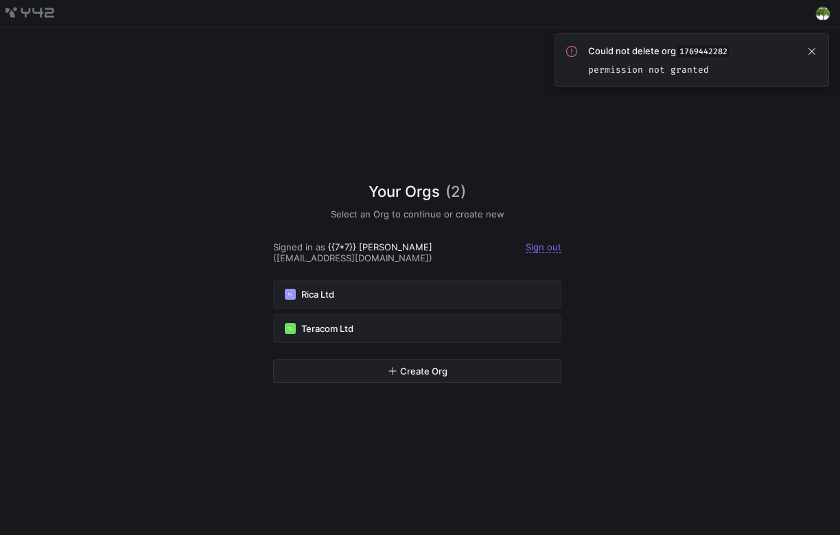
click at [607, 89] on div "Your Orgs (2) Select an Org to continue or create new Signed in as {{7*7}} [PER…" at bounding box center [420, 281] width 840 height 508
click at [321, 244] on div "Your Orgs (2) Select an Org to continue or create new Signed in as {{7*7}} [PER…" at bounding box center [417, 220] width 288 height 122
drag, startPoint x: 820, startPoint y: 56, endPoint x: 815, endPoint y: 50, distance: 7.8
click at [819, 54] on div "Could not delete org 1769442282 permission not granted" at bounding box center [692, 60] width 275 height 54
click at [815, 50] on span at bounding box center [812, 51] width 16 height 16
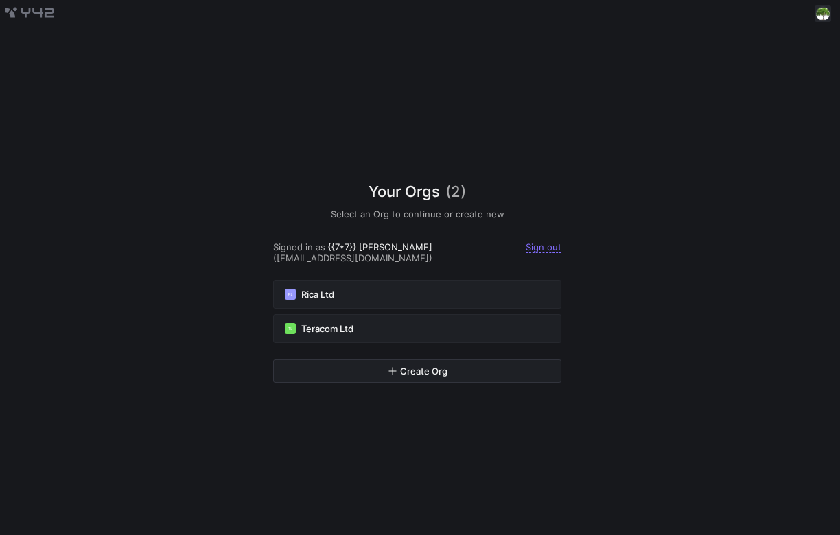
click at [825, 16] on span at bounding box center [823, 13] width 16 height 16
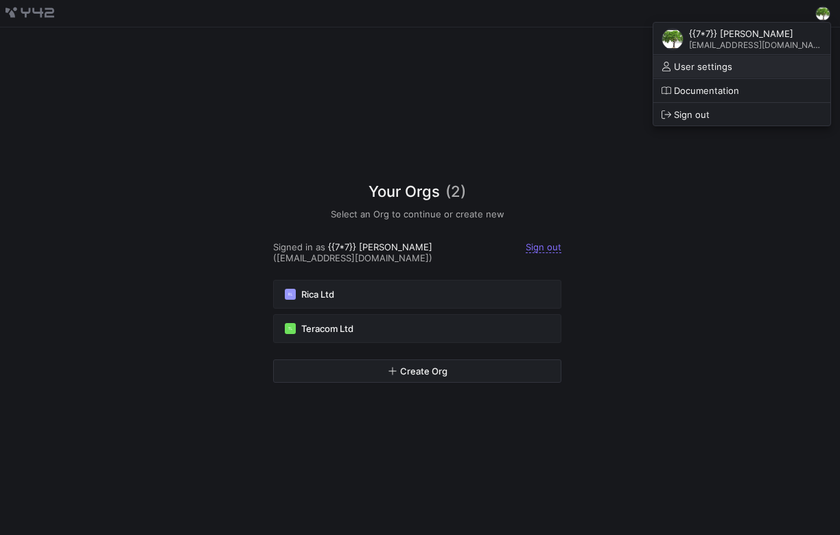
click at [783, 65] on span "User settings" at bounding box center [742, 66] width 161 height 11
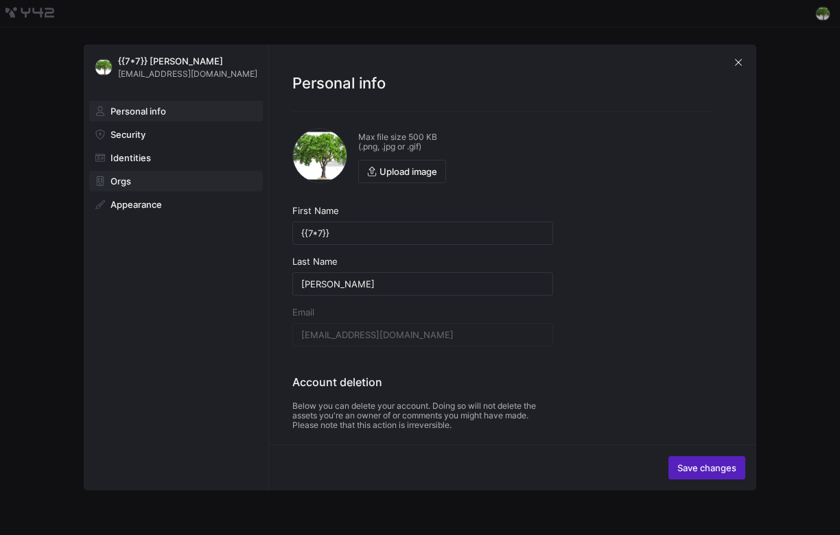
click at [124, 177] on span "Orgs" at bounding box center [121, 181] width 21 height 11
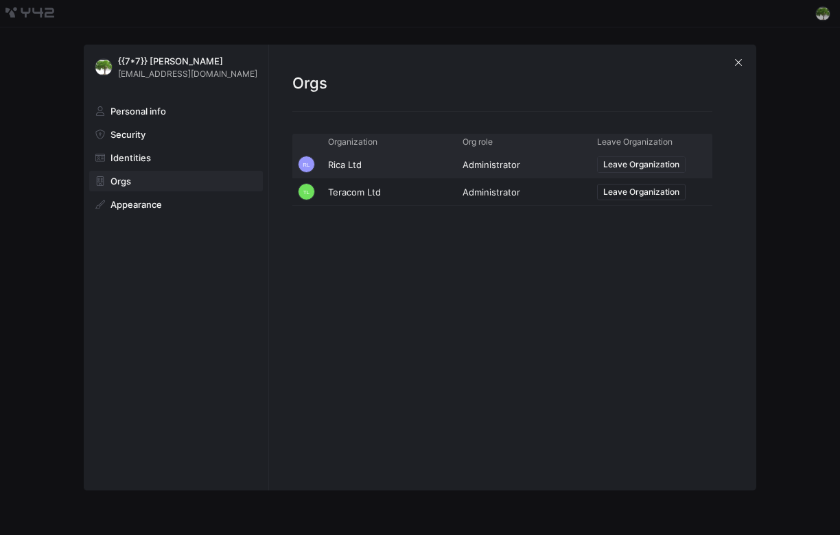
click at [665, 161] on span "Leave Organization" at bounding box center [641, 165] width 76 height 10
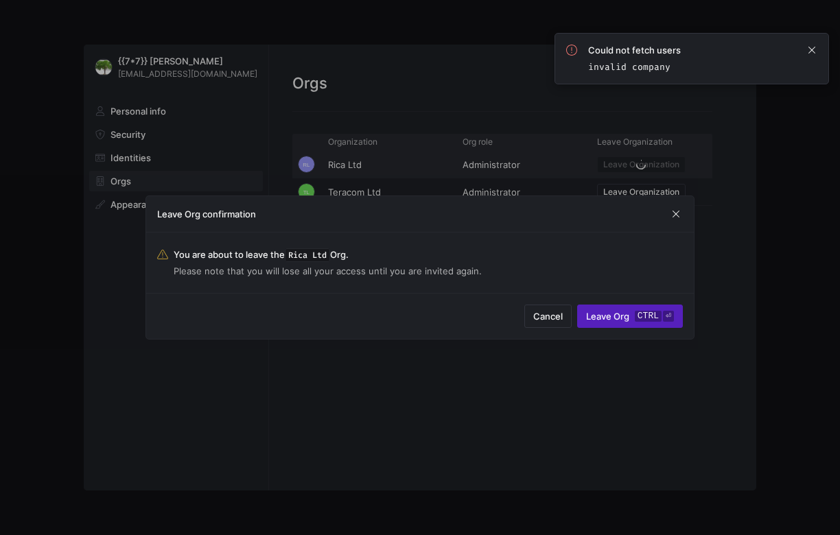
click at [812, 3] on div at bounding box center [420, 267] width 840 height 535
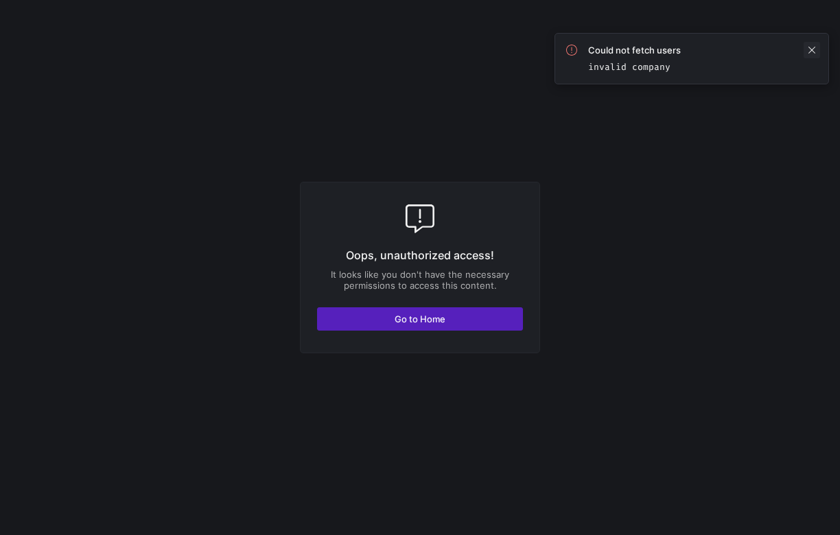
click at [811, 48] on span at bounding box center [812, 50] width 16 height 16
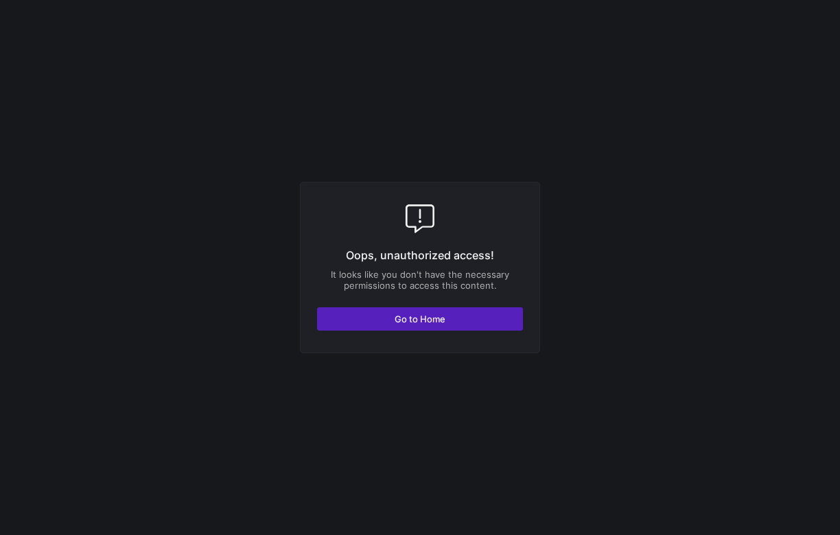
click at [814, 17] on y42-fullscreen-message "Oops, unauthorized access! It looks like you don't have the necessary permissio…" at bounding box center [420, 267] width 840 height 535
click at [399, 318] on span "Go to Home" at bounding box center [420, 319] width 51 height 11
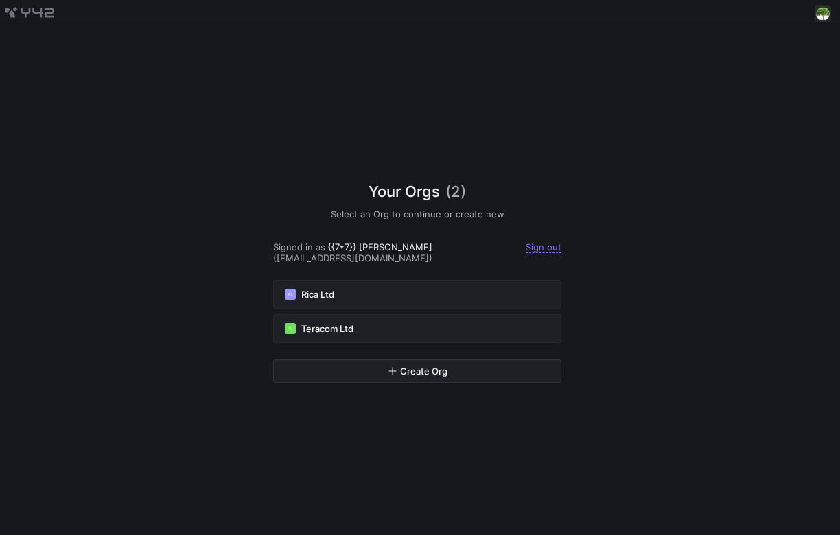
click at [823, 9] on span at bounding box center [823, 13] width 16 height 16
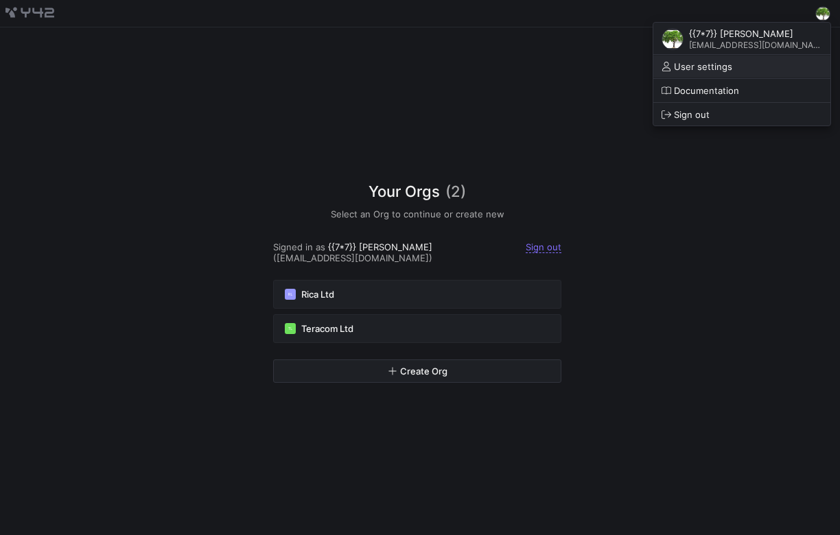
click at [765, 59] on button "User settings" at bounding box center [741, 67] width 177 height 22
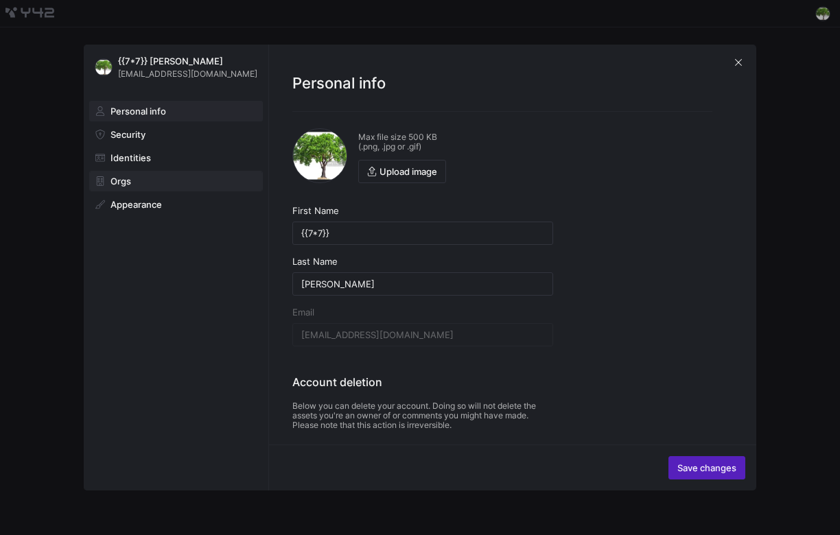
click at [123, 182] on span "Orgs" at bounding box center [121, 181] width 21 height 11
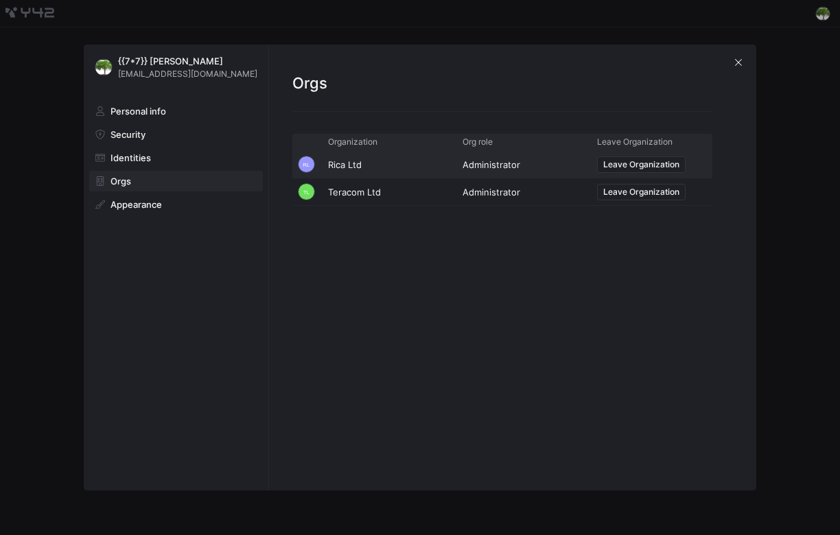
click at [818, 15] on div at bounding box center [420, 267] width 840 height 535
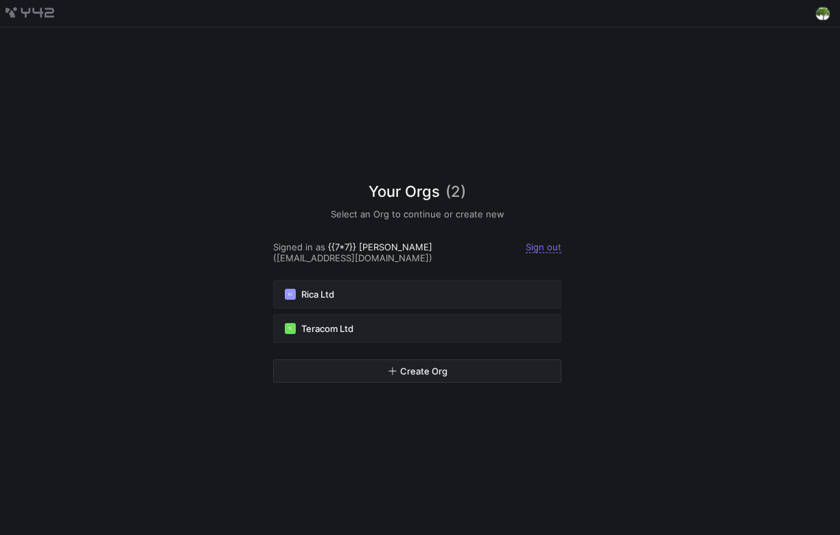
click at [818, 15] on span at bounding box center [823, 13] width 16 height 16
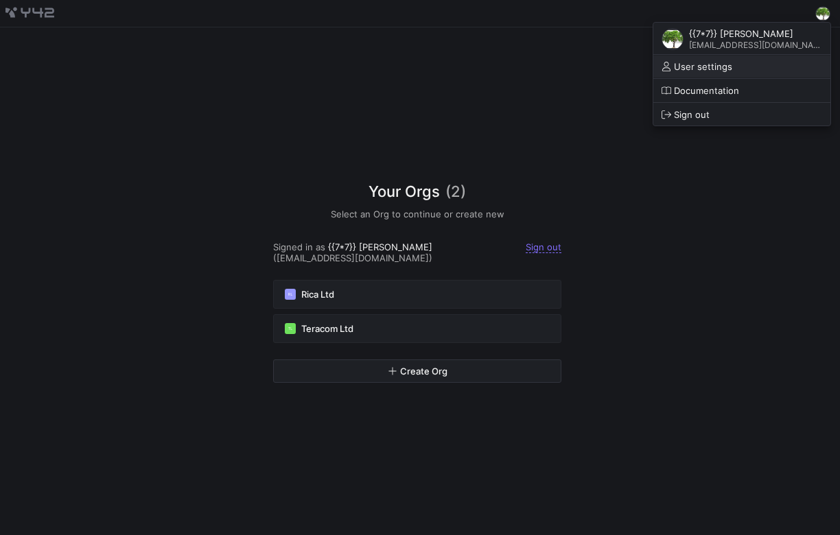
click at [732, 71] on span "User settings" at bounding box center [703, 66] width 58 height 11
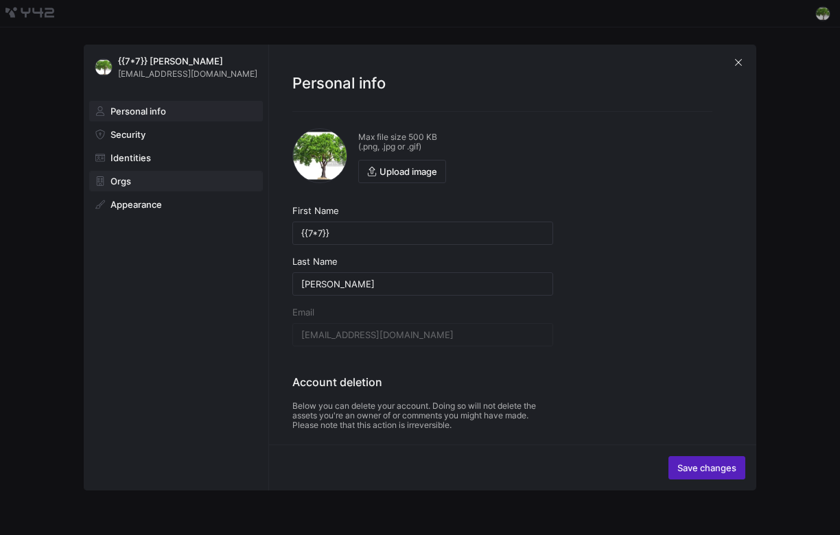
click at [130, 184] on span "Orgs" at bounding box center [121, 181] width 21 height 11
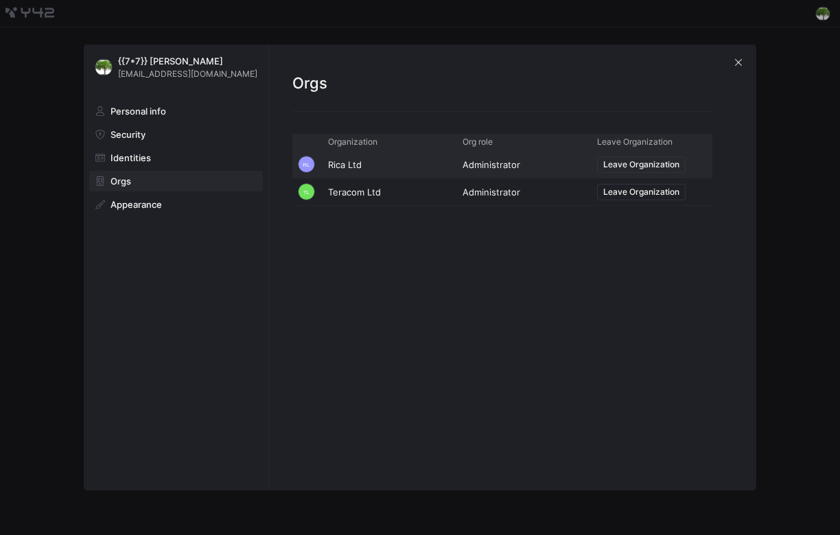
click at [614, 165] on span "Leave Organization" at bounding box center [641, 165] width 76 height 10
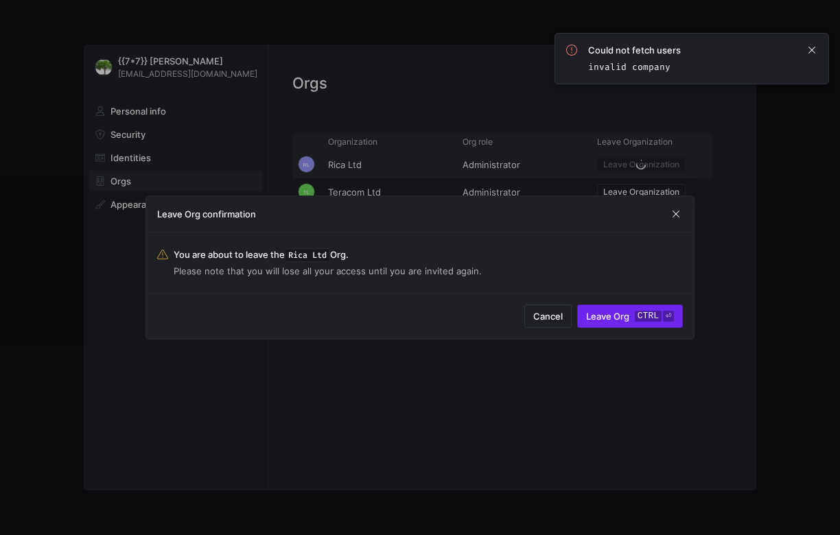
click at [610, 313] on span "Leave Org ctrl ⏎" at bounding box center [630, 316] width 88 height 11
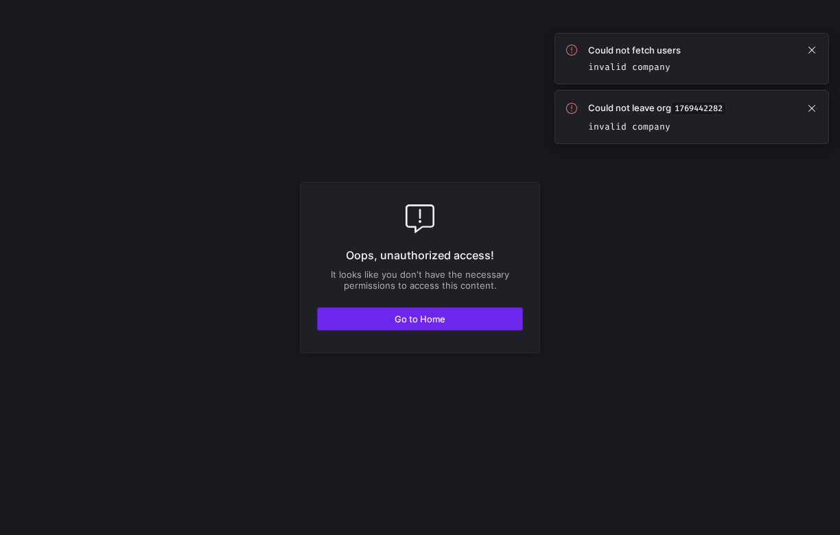
click at [423, 315] on span "Go to Home" at bounding box center [420, 319] width 51 height 11
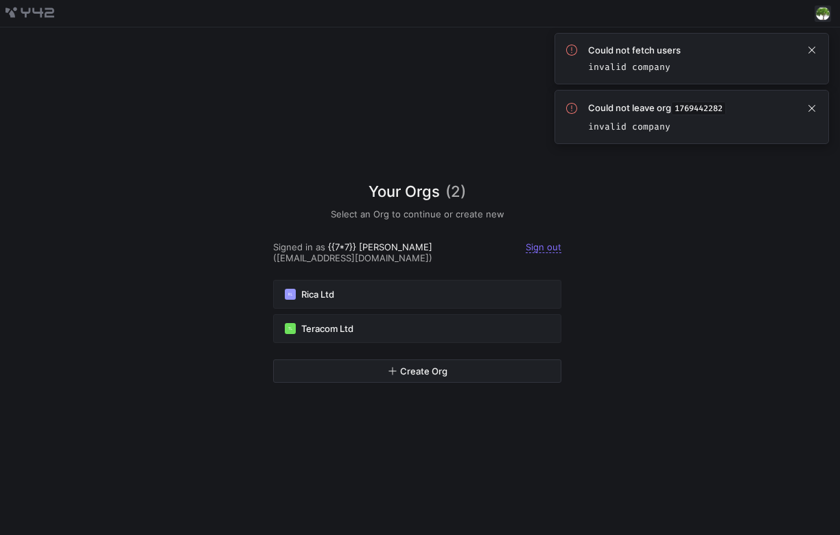
click at [822, 14] on span at bounding box center [823, 13] width 16 height 16
click at [818, 10] on div at bounding box center [420, 267] width 840 height 535
click at [809, 45] on span at bounding box center [812, 50] width 16 height 16
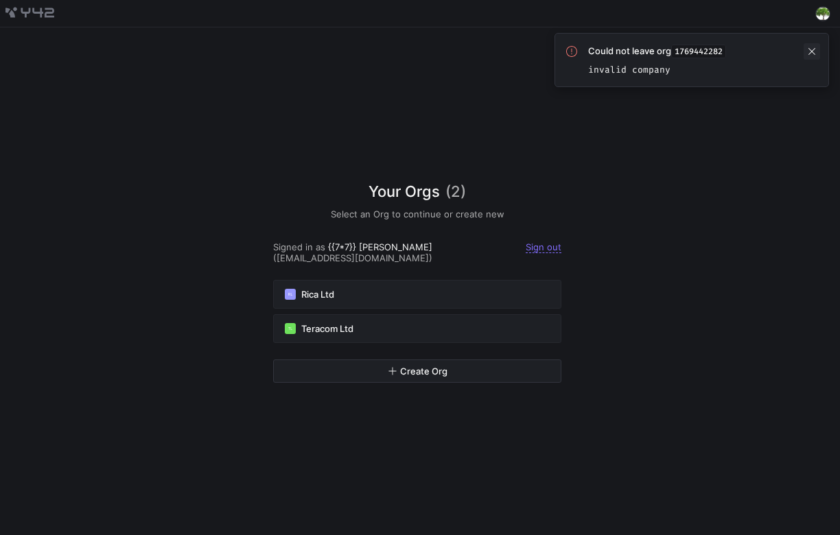
click at [812, 47] on span at bounding box center [812, 51] width 16 height 16
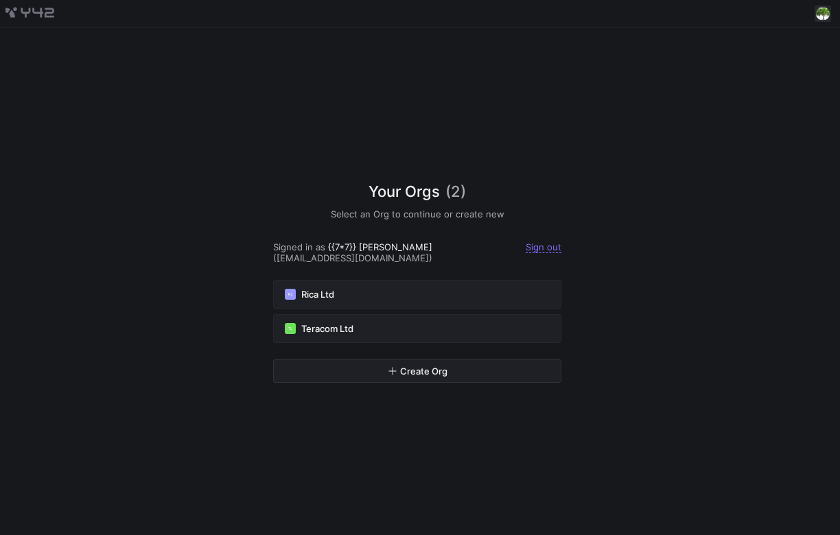
click at [824, 5] on span at bounding box center [823, 13] width 16 height 16
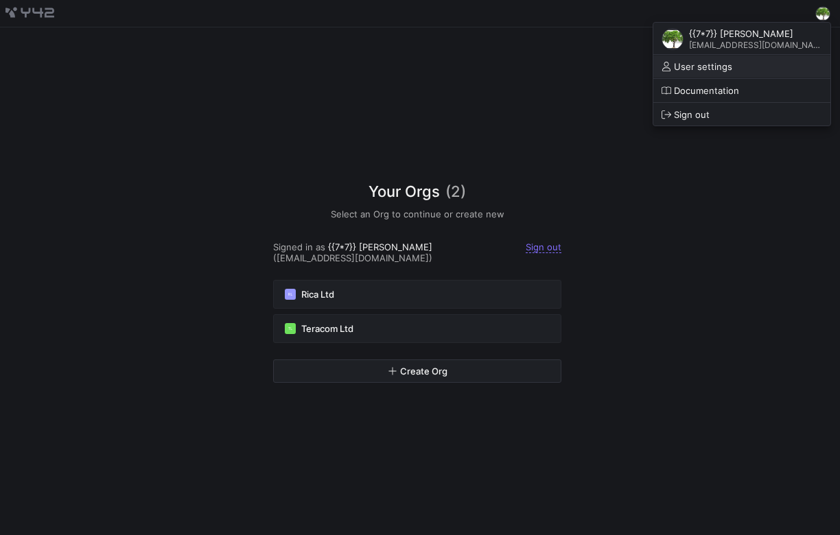
click at [728, 65] on span "User settings" at bounding box center [703, 66] width 58 height 11
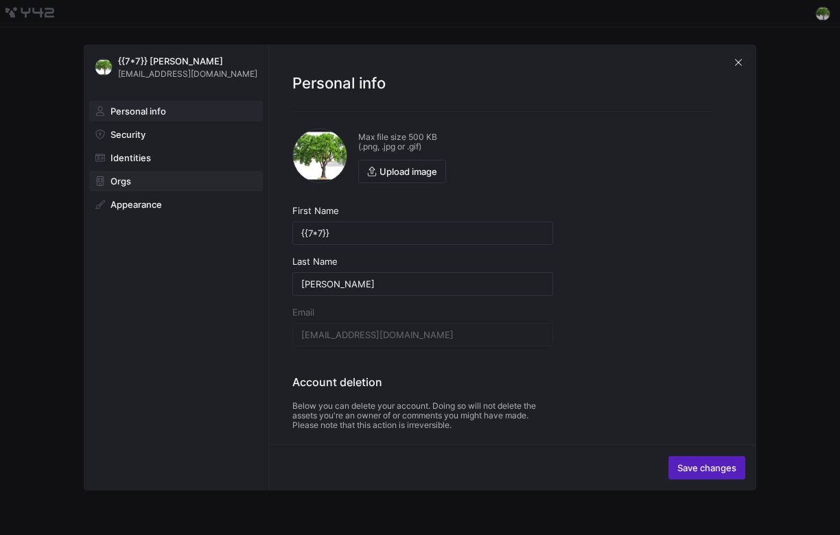
click at [122, 174] on span at bounding box center [176, 181] width 172 height 19
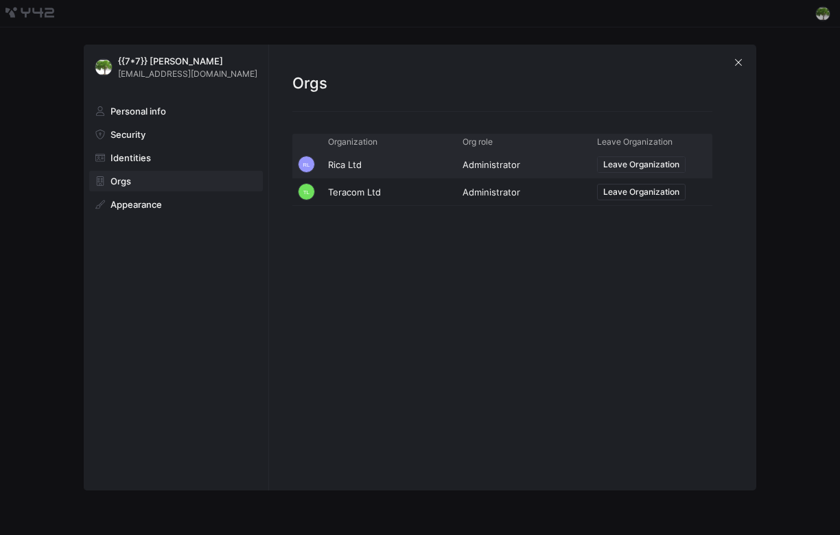
click at [641, 163] on span "Leave Organization" at bounding box center [641, 165] width 76 height 10
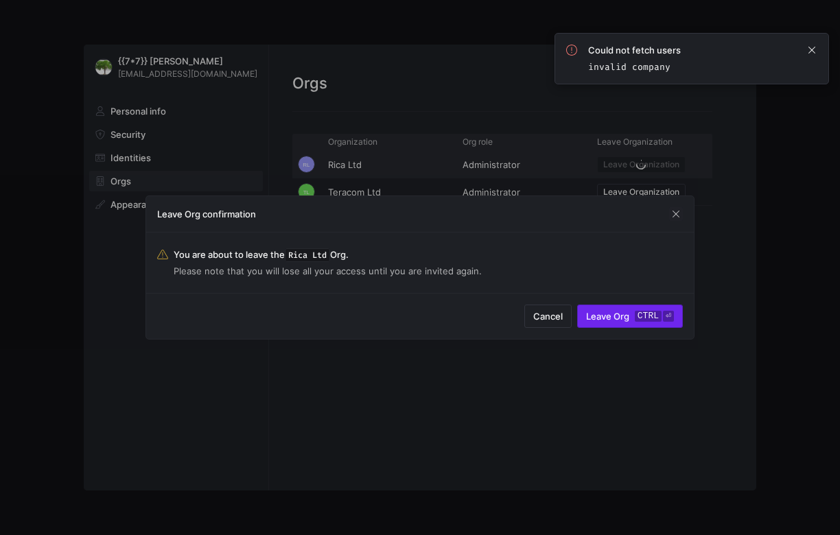
click at [624, 306] on span "submit" at bounding box center [630, 316] width 104 height 22
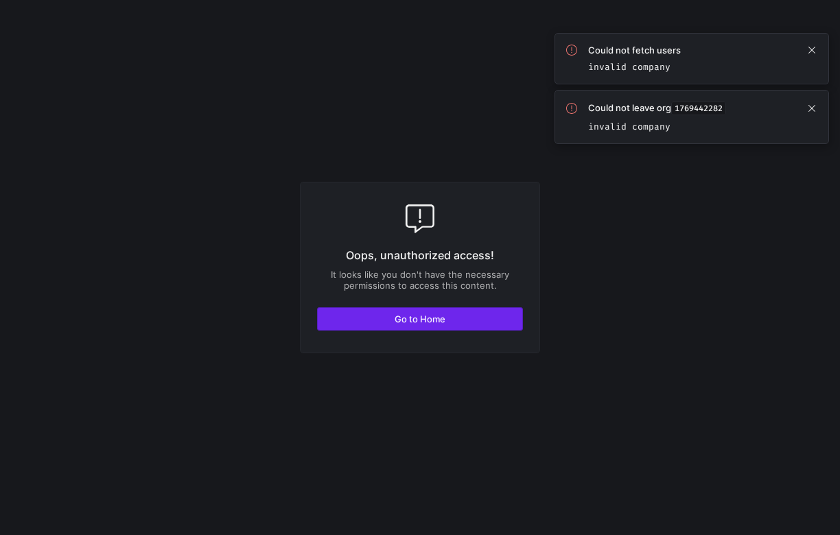
click at [456, 322] on span "button" at bounding box center [420, 319] width 205 height 22
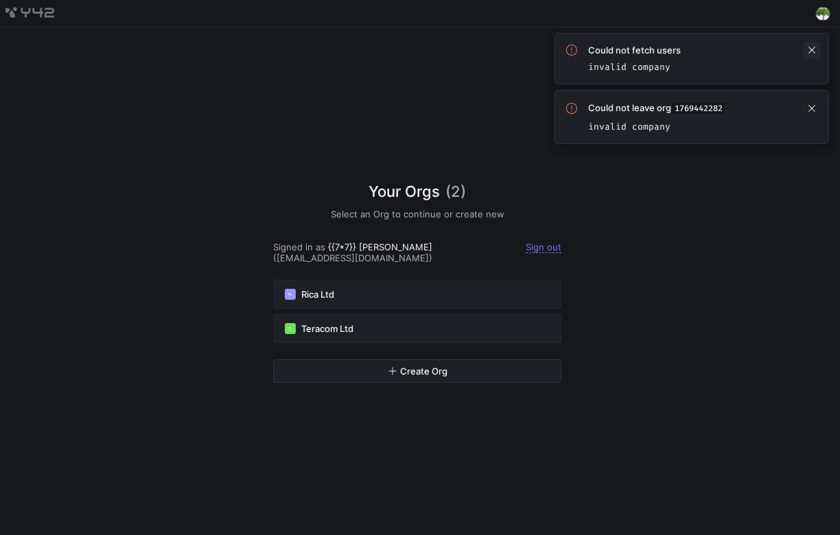
click at [820, 45] on span at bounding box center [812, 50] width 16 height 16
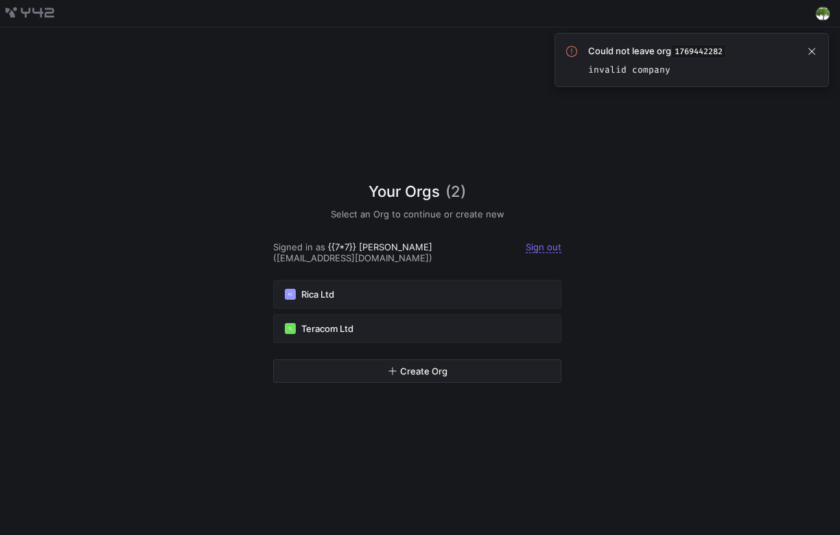
click at [820, 45] on span at bounding box center [812, 51] width 16 height 16
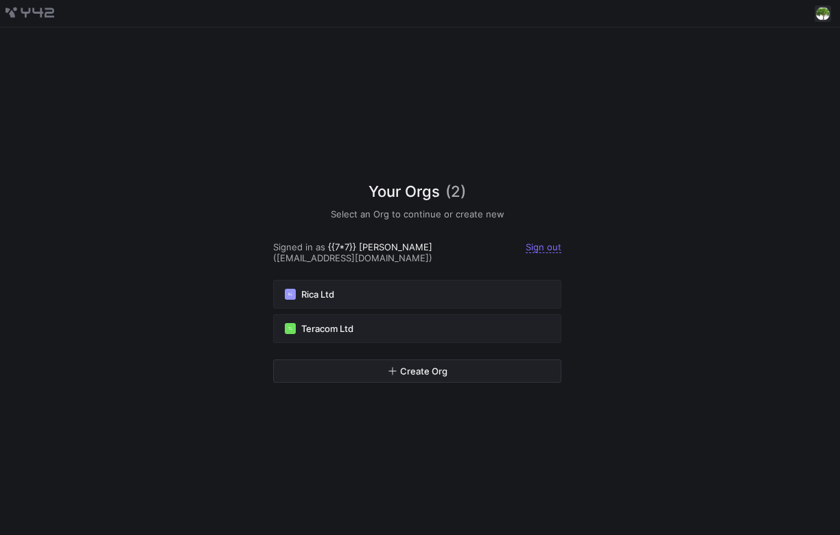
click at [822, 17] on span at bounding box center [823, 13] width 16 height 16
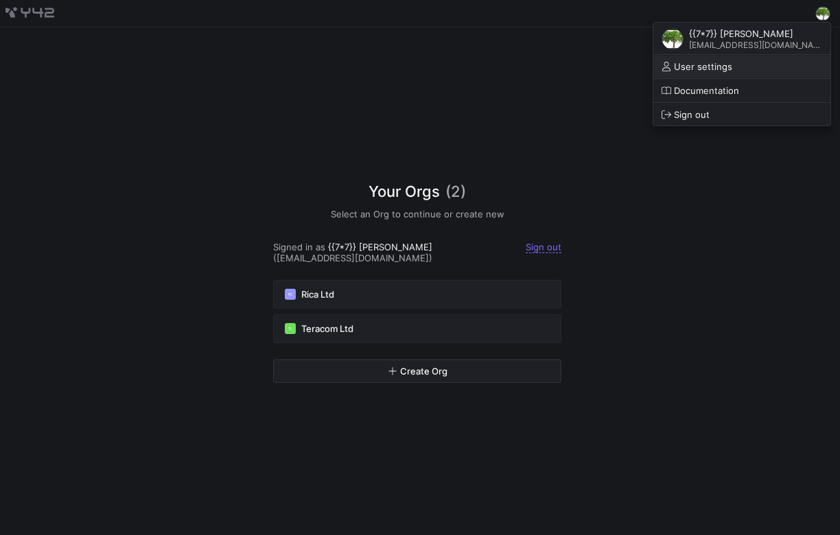
click at [732, 65] on span "User settings" at bounding box center [703, 66] width 58 height 11
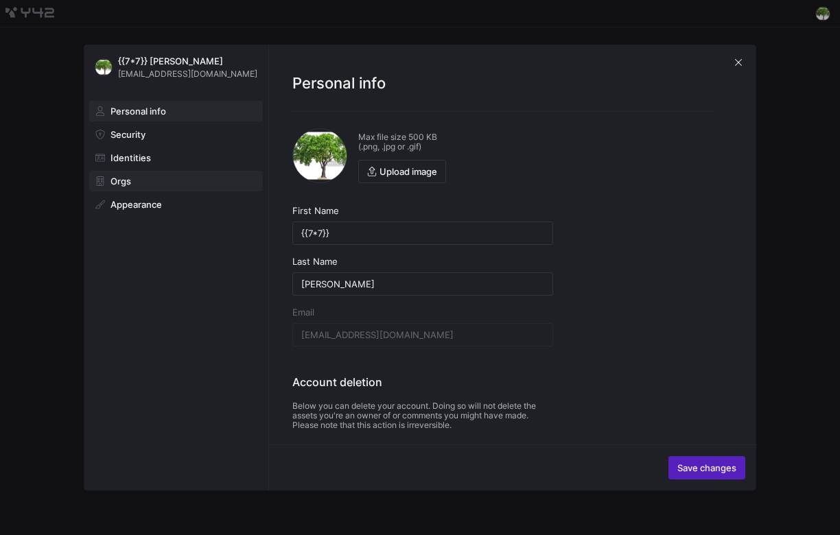
click at [126, 181] on span "Orgs" at bounding box center [121, 181] width 21 height 11
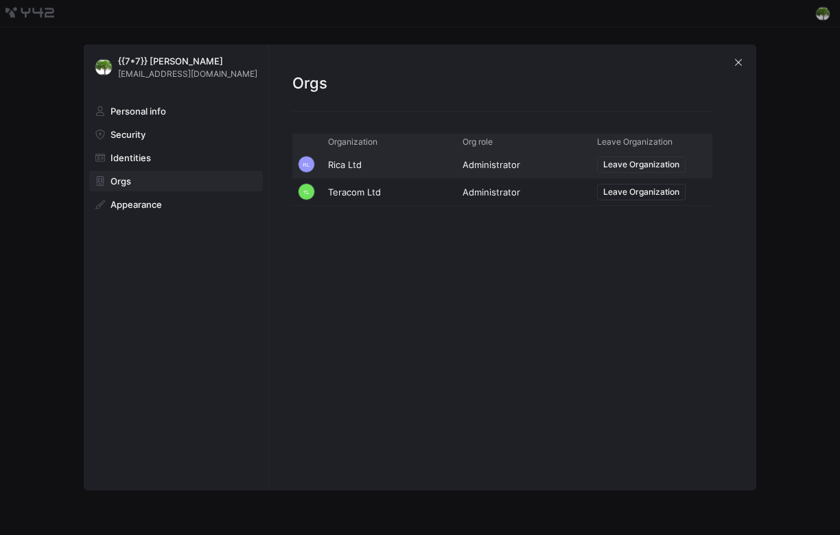
click at [631, 163] on span "Leave Organization" at bounding box center [641, 165] width 76 height 10
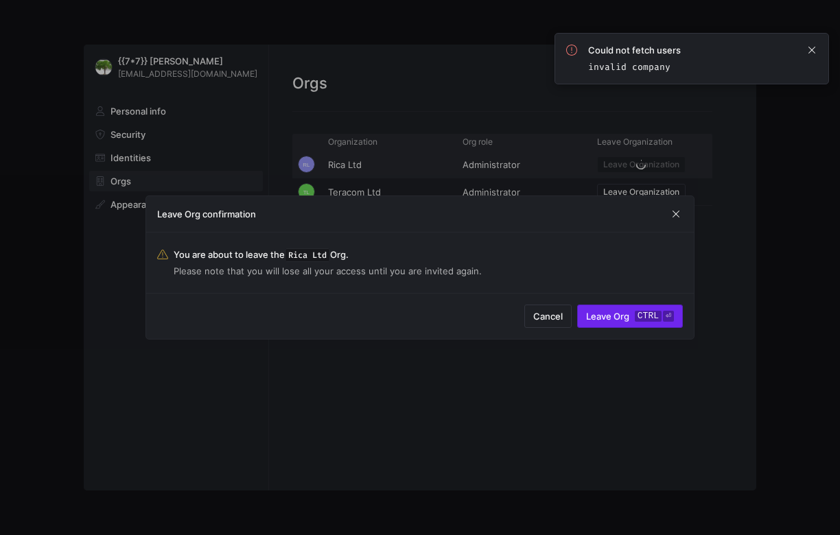
click at [619, 318] on span "Leave Org ctrl ⏎" at bounding box center [630, 316] width 88 height 11
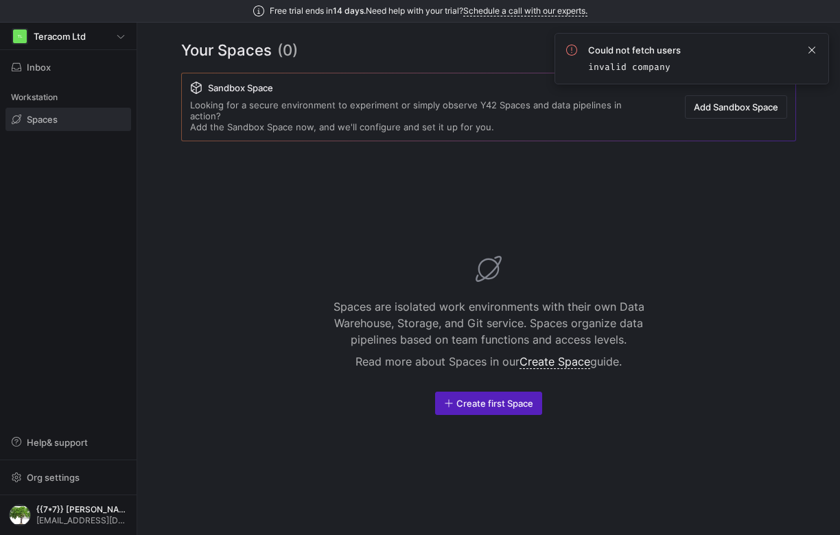
click at [311, 220] on div "Spaces are isolated work environments with their own Data Warehouse, Storage, a…" at bounding box center [488, 335] width 615 height 367
click at [406, 162] on div "Spaces are isolated work environments with their own Data Warehouse, Storage, a…" at bounding box center [488, 335] width 615 height 367
click at [813, 50] on span at bounding box center [812, 50] width 16 height 16
click at [785, 191] on div "Spaces are isolated work environments with their own Data Warehouse, Storage, a…" at bounding box center [488, 335] width 615 height 367
click at [118, 36] on icon at bounding box center [120, 36] width 7 height 3
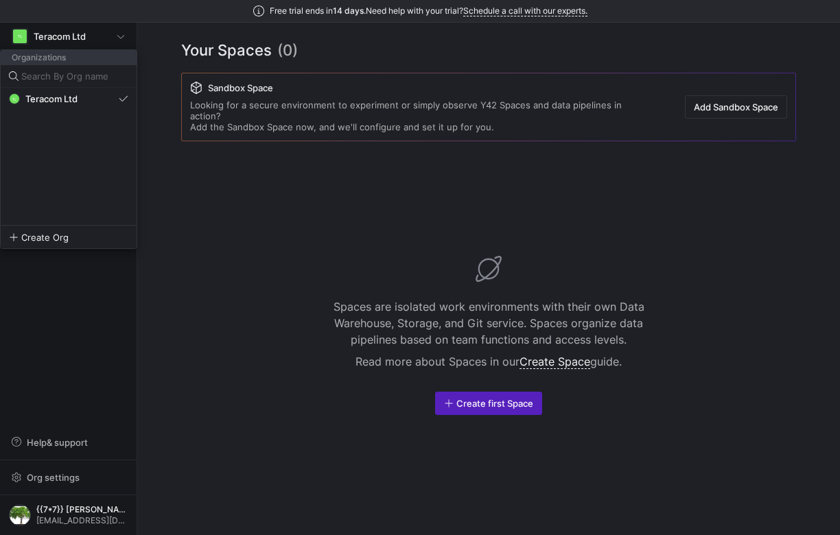
click at [174, 372] on div at bounding box center [420, 267] width 840 height 535
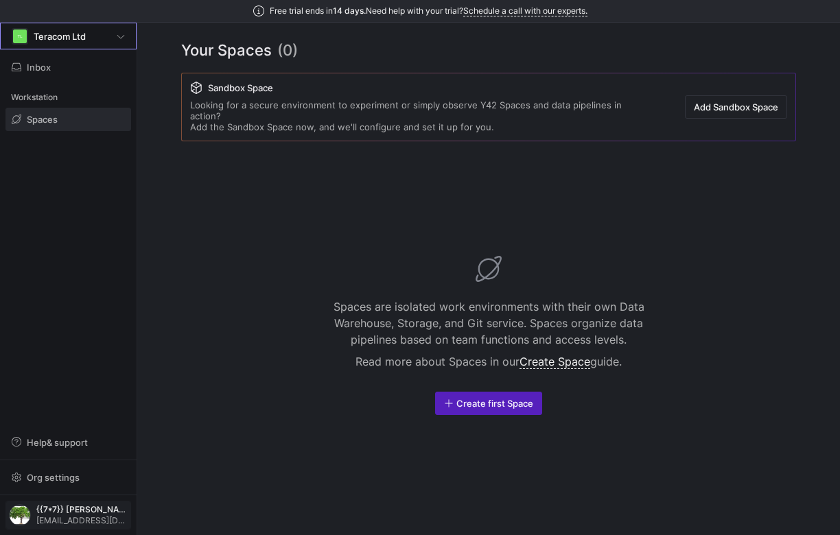
click at [56, 508] on span "{{7*7}} [PERSON_NAME]" at bounding box center [81, 510] width 91 height 10
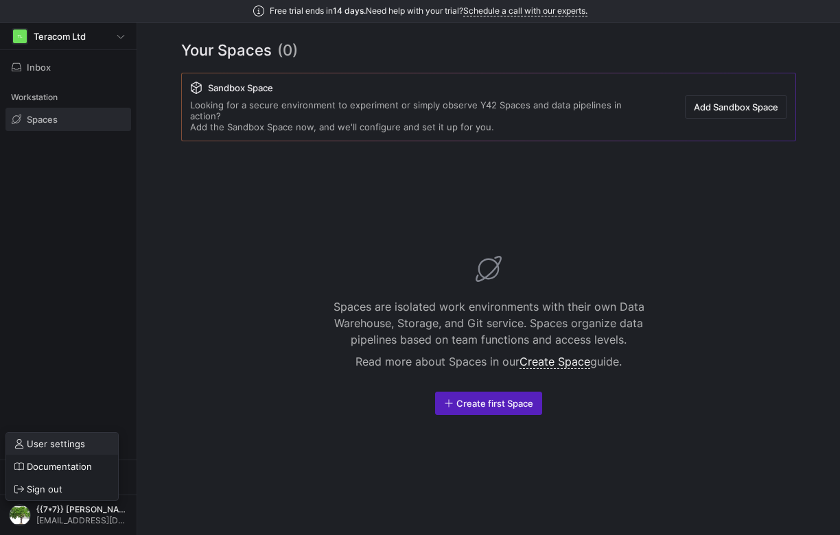
click at [60, 450] on button "User settings" at bounding box center [62, 444] width 112 height 22
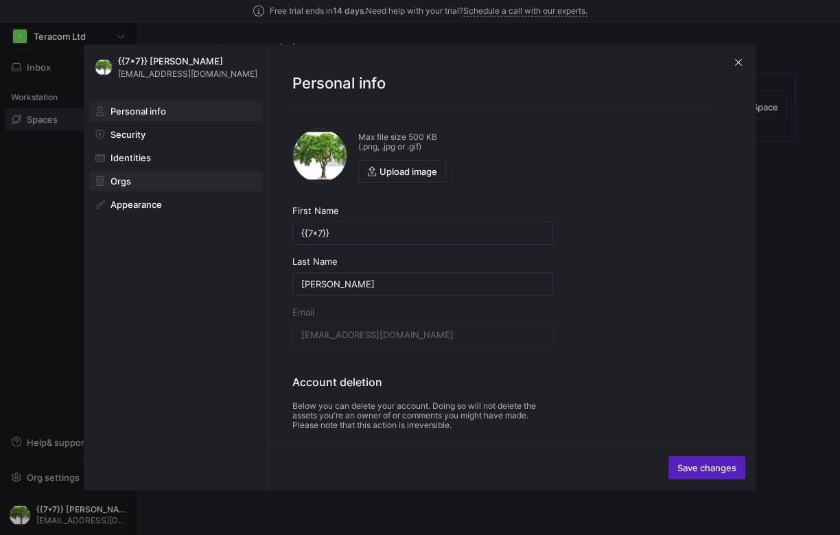
click at [128, 186] on span "Orgs" at bounding box center [121, 181] width 21 height 11
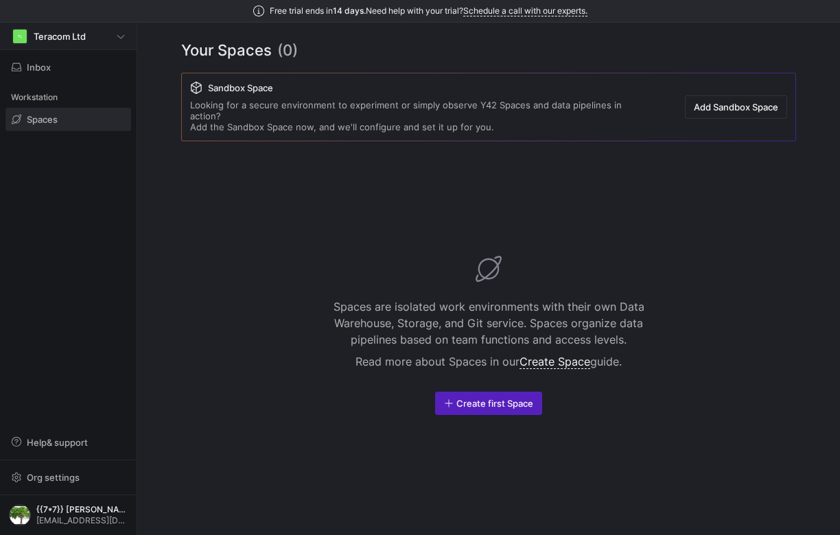
click at [105, 41] on div "TL Teracom Ltd" at bounding box center [68, 36] width 113 height 16
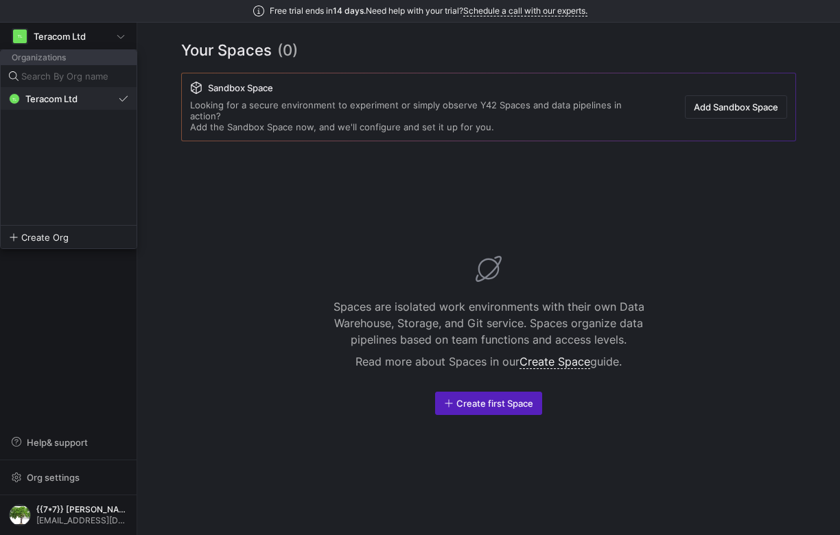
click at [93, 102] on div "TL Teracom Ltd" at bounding box center [64, 98] width 110 height 11
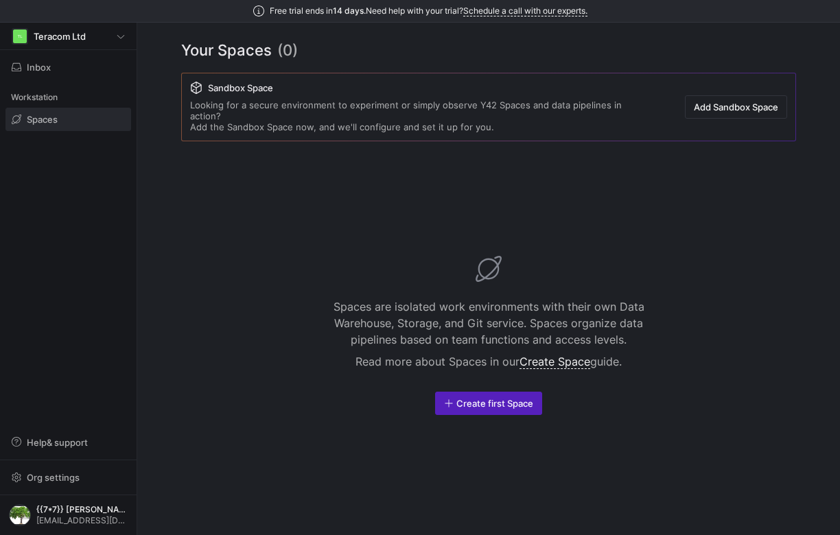
click at [797, 360] on div "Your Spaces (0) Sandbox Space Looking for a secure environment to experiment or…" at bounding box center [488, 279] width 703 height 513
click at [800, 60] on div "Your Spaces (0) Sandbox Space Looking for a secure environment to experiment or…" at bounding box center [488, 279] width 703 height 513
click at [111, 42] on div "TL Teracom Ltd" at bounding box center [68, 36] width 113 height 16
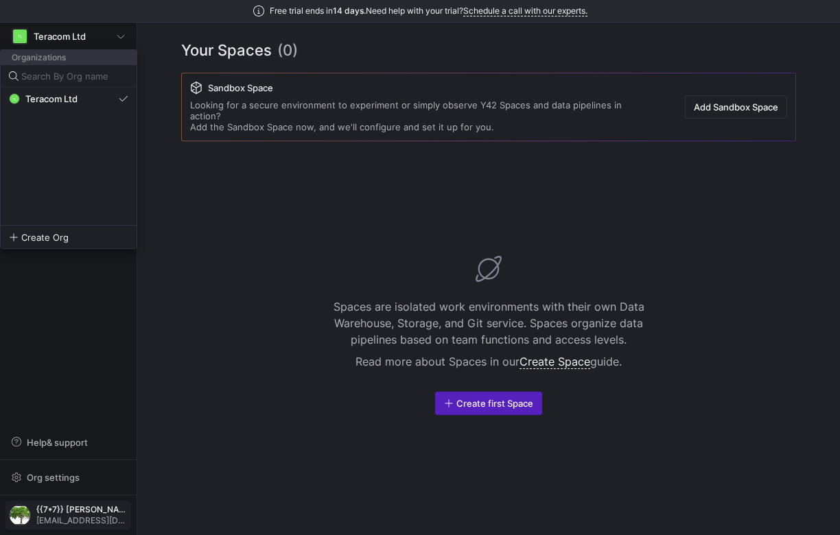
click at [67, 515] on div at bounding box center [420, 267] width 840 height 535
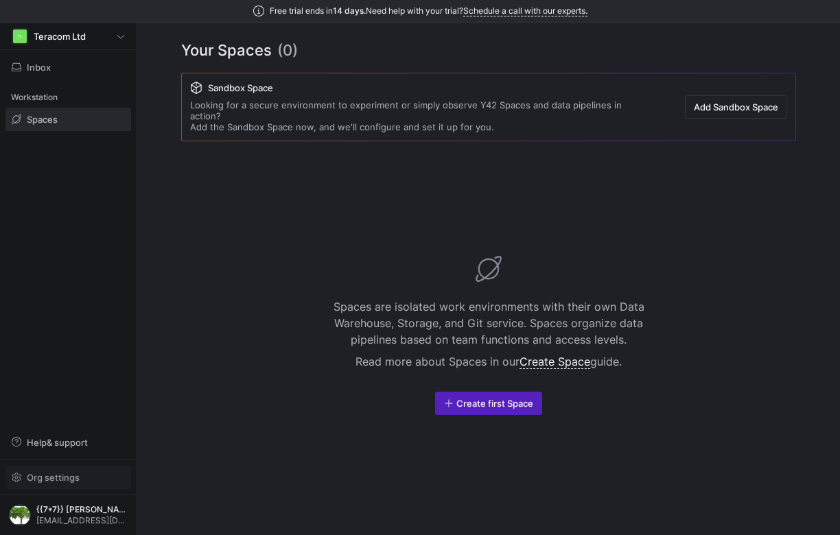
click at [59, 485] on span "button" at bounding box center [68, 478] width 124 height 22
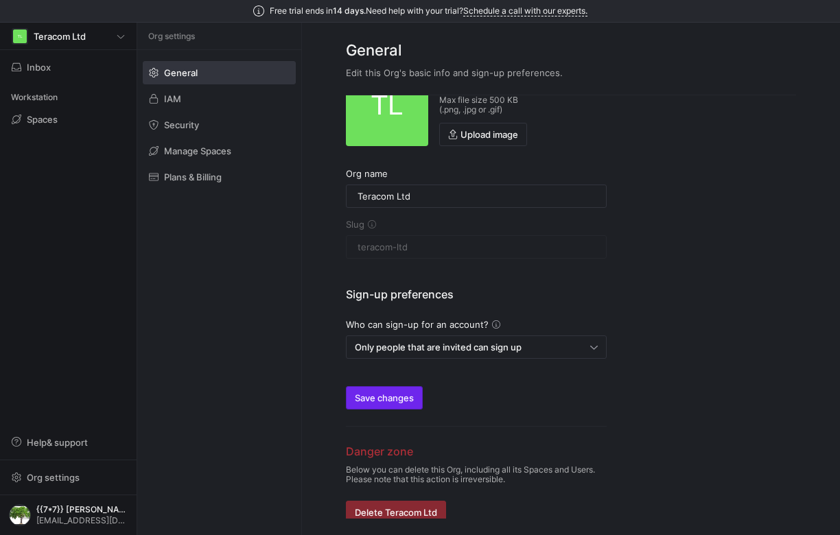
scroll to position [54, 0]
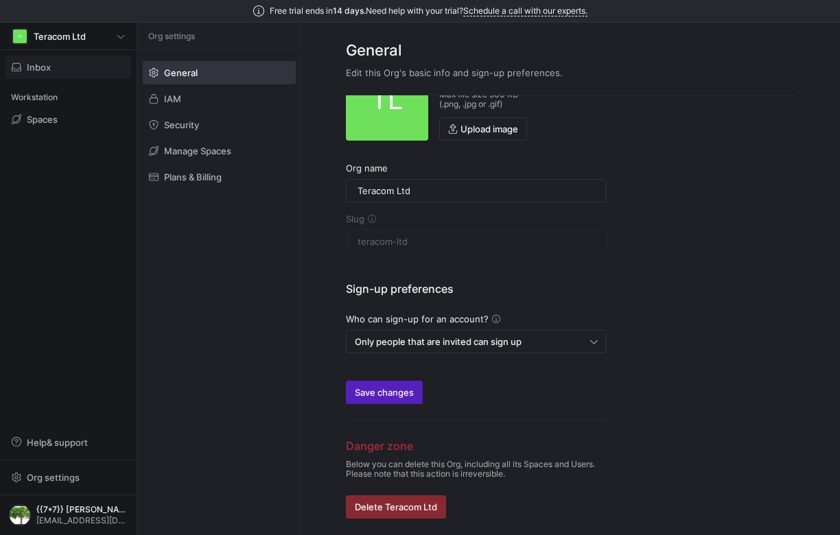
click at [60, 62] on span "Inbox" at bounding box center [68, 67] width 113 height 11
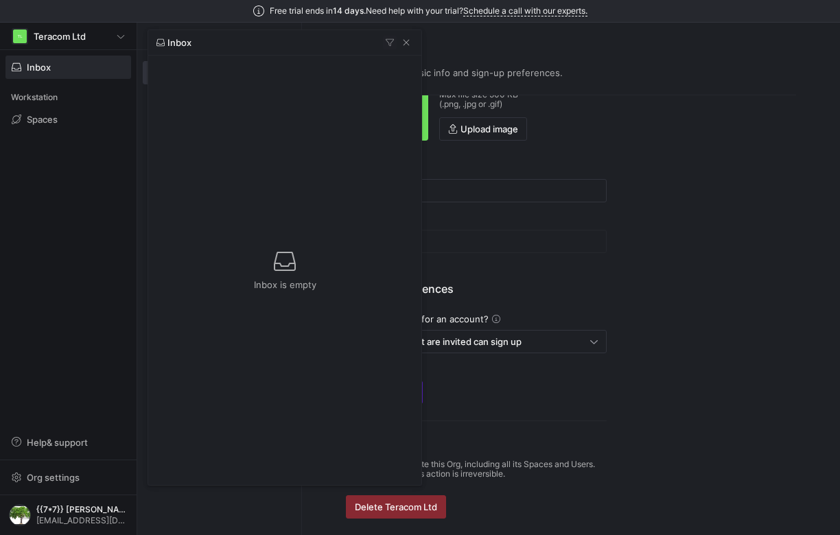
click at [21, 518] on div at bounding box center [420, 267] width 840 height 535
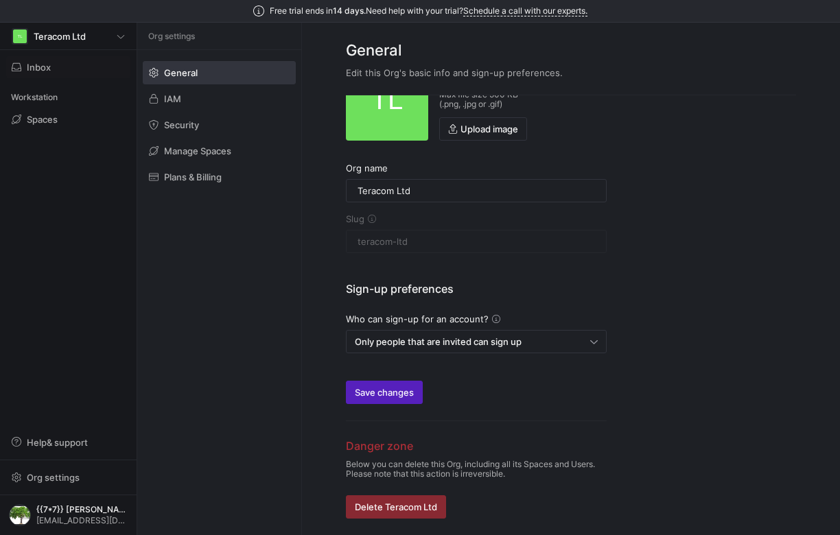
click at [49, 98] on div "Workstation" at bounding box center [68, 97] width 126 height 21
click at [38, 113] on span at bounding box center [68, 119] width 124 height 22
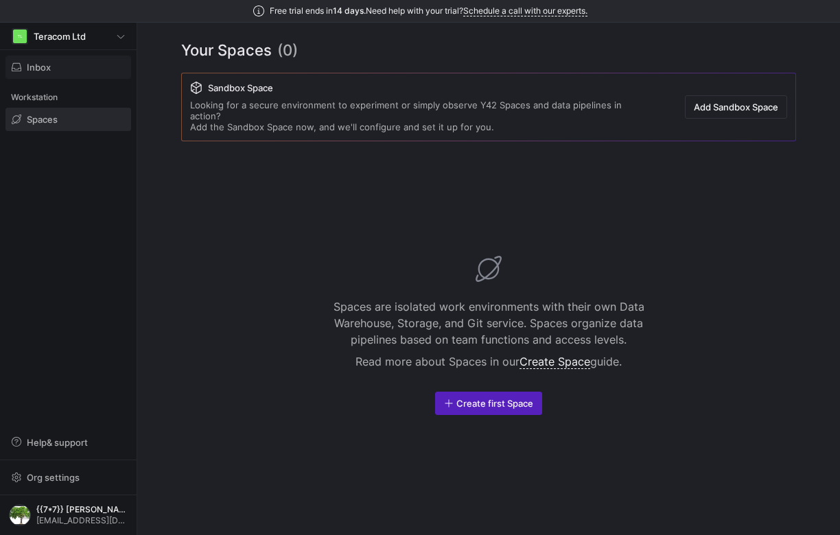
click at [50, 71] on span "Inbox" at bounding box center [39, 67] width 24 height 11
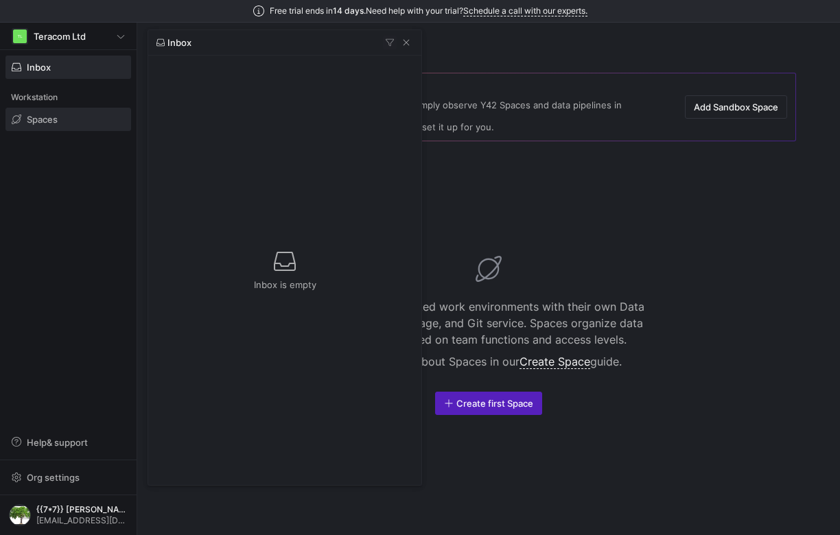
click at [39, 511] on div at bounding box center [420, 267] width 840 height 535
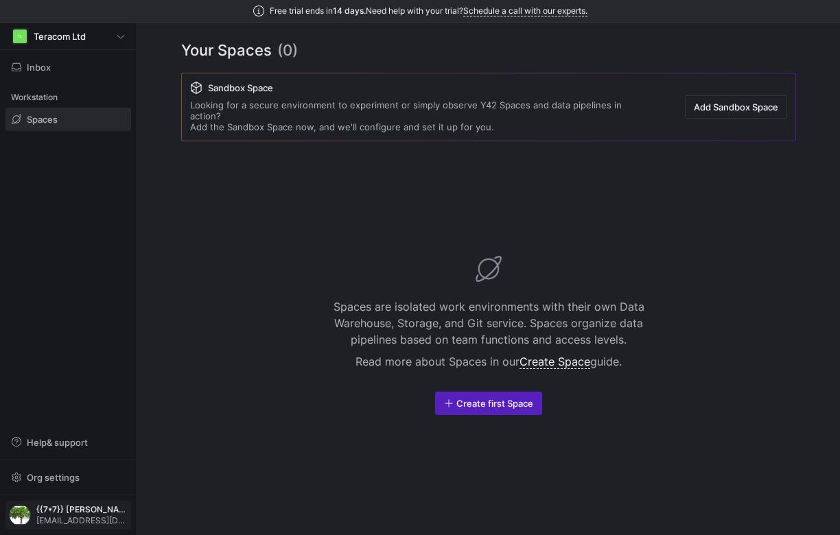
click at [27, 511] on img "button" at bounding box center [20, 516] width 22 height 22
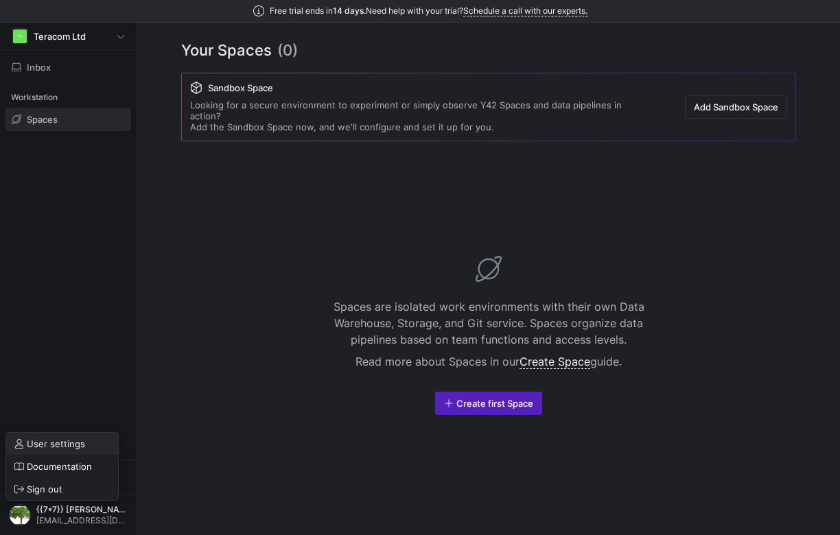
click at [52, 443] on span "User settings" at bounding box center [56, 444] width 58 height 11
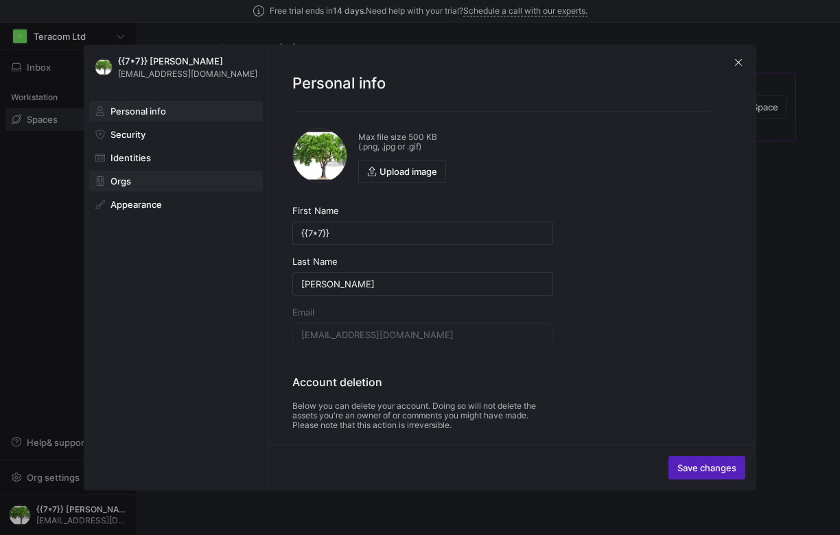
click at [119, 176] on span "Orgs" at bounding box center [121, 181] width 21 height 11
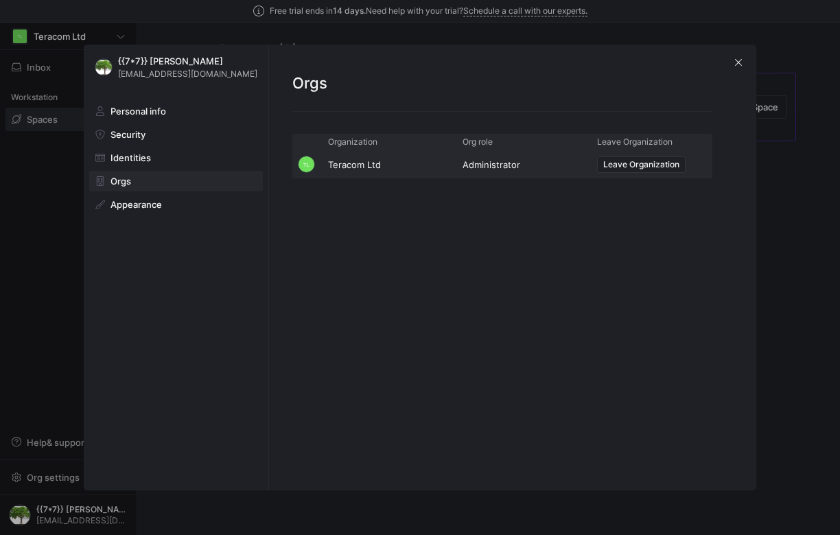
click at [62, 392] on div at bounding box center [420, 267] width 840 height 535
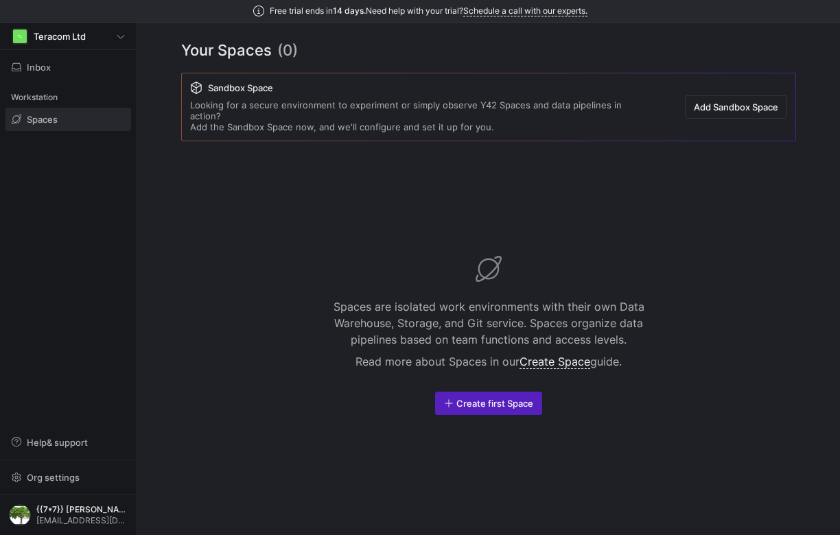
drag, startPoint x: 785, startPoint y: 291, endPoint x: 576, endPoint y: 181, distance: 235.8
click at [785, 291] on div "Spaces are isolated work environments with their own Data Warehouse, Storage, a…" at bounding box center [488, 335] width 615 height 367
click at [20, 511] on img "button" at bounding box center [20, 516] width 22 height 22
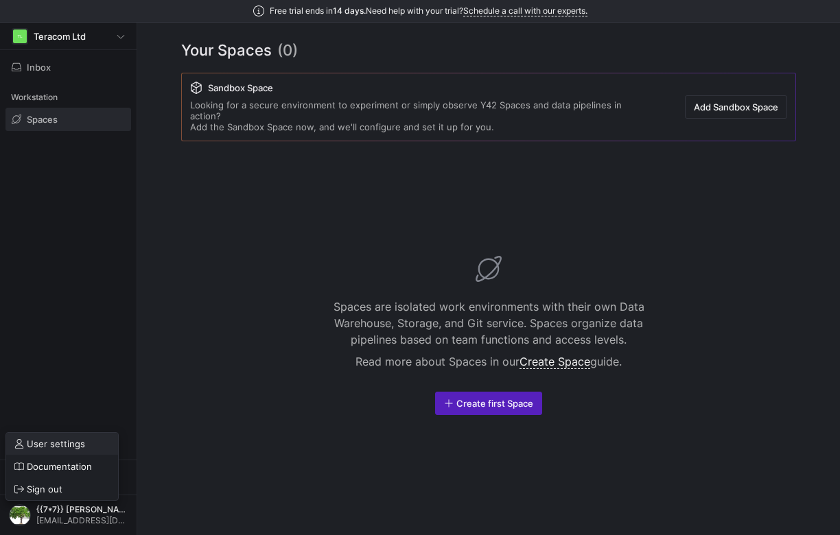
click at [53, 446] on span "User settings" at bounding box center [56, 444] width 58 height 11
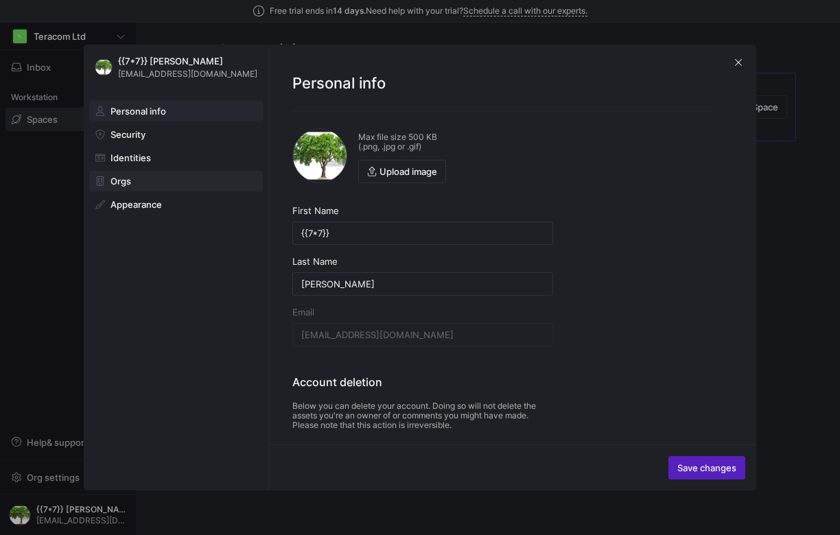
click at [130, 182] on span "Orgs" at bounding box center [121, 181] width 21 height 11
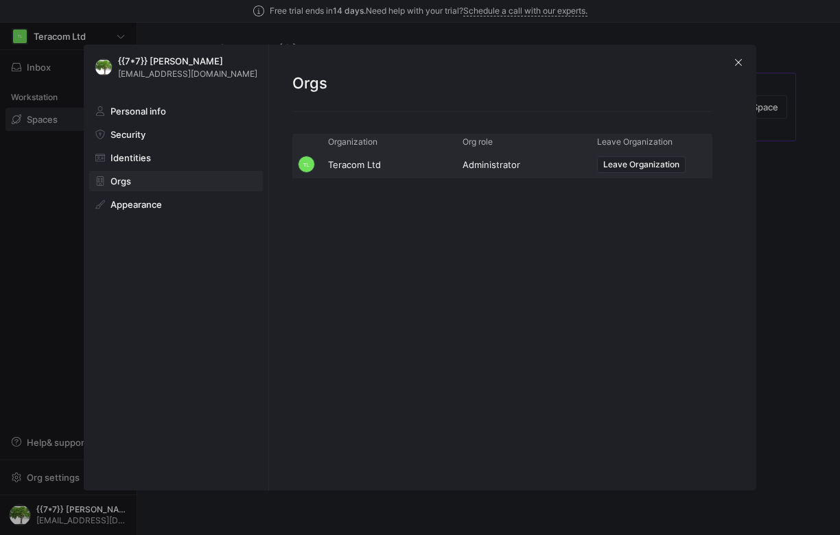
click at [793, 250] on div at bounding box center [420, 267] width 840 height 535
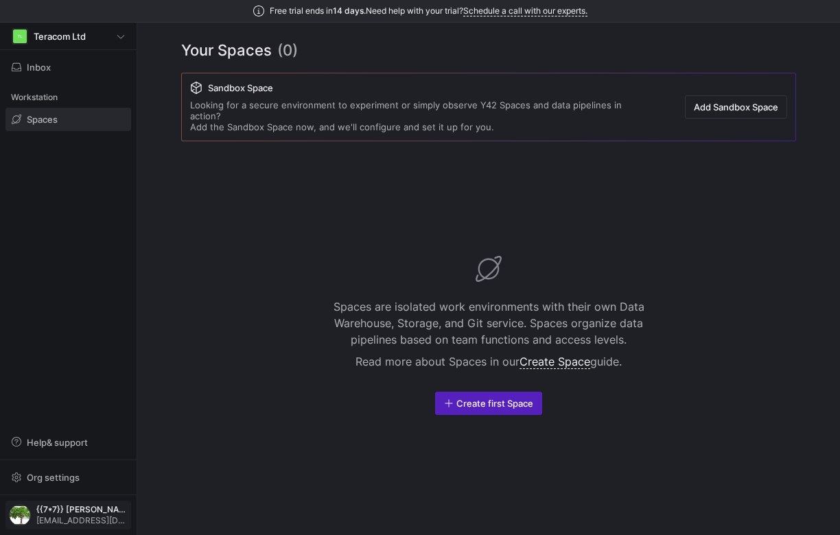
click at [54, 505] on span "{{7*7}} [PERSON_NAME]" at bounding box center [81, 510] width 91 height 10
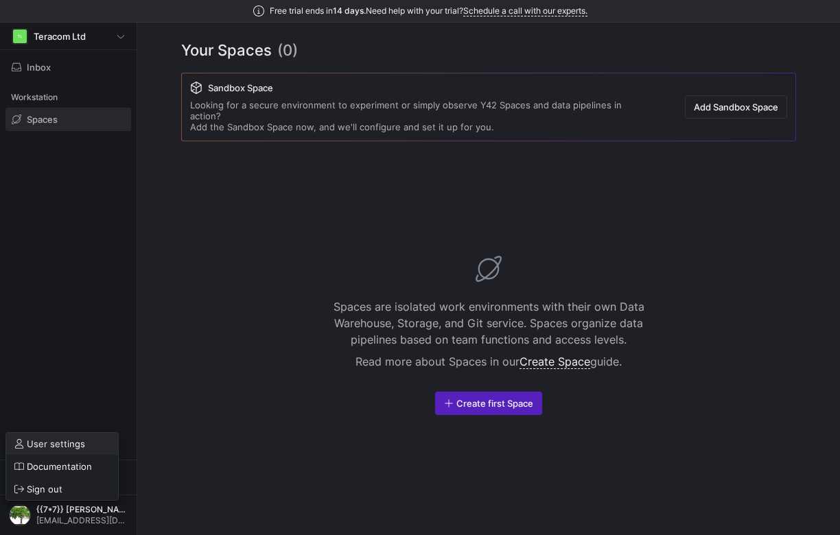
click at [68, 446] on span "User settings" at bounding box center [56, 444] width 58 height 11
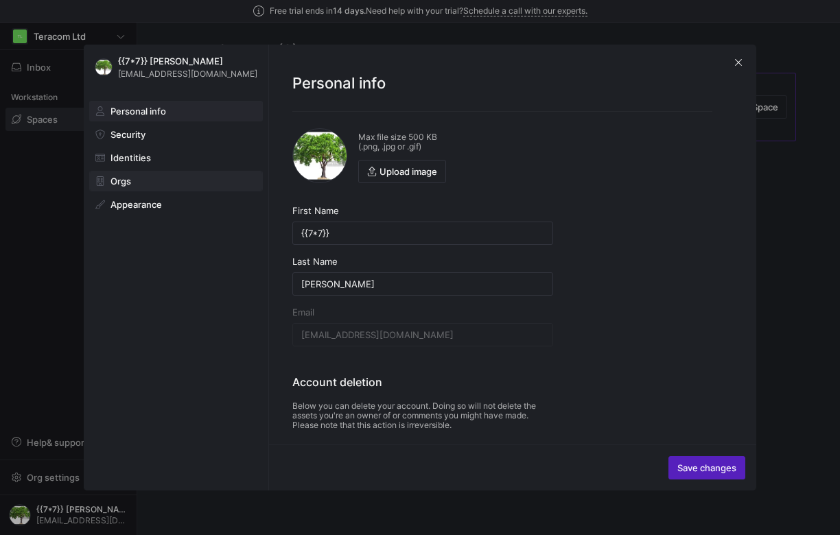
click at [126, 186] on span "Orgs" at bounding box center [121, 181] width 21 height 11
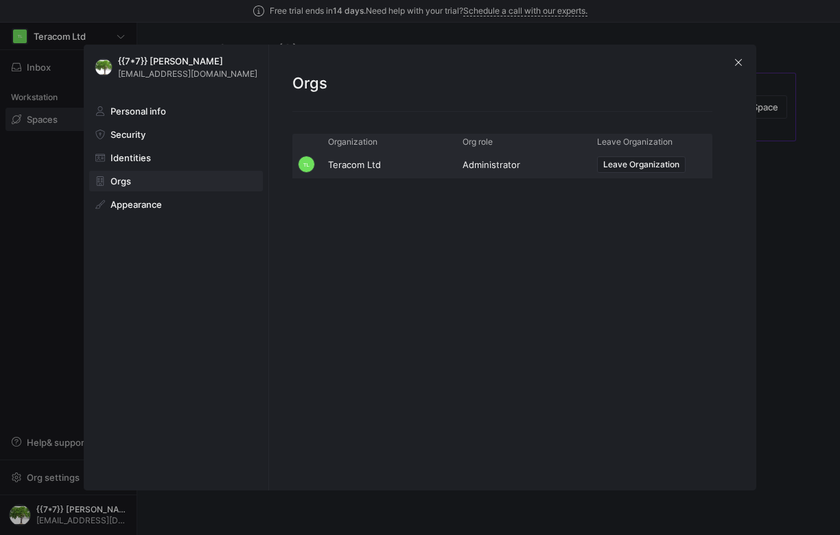
click at [794, 74] on div at bounding box center [420, 267] width 840 height 535
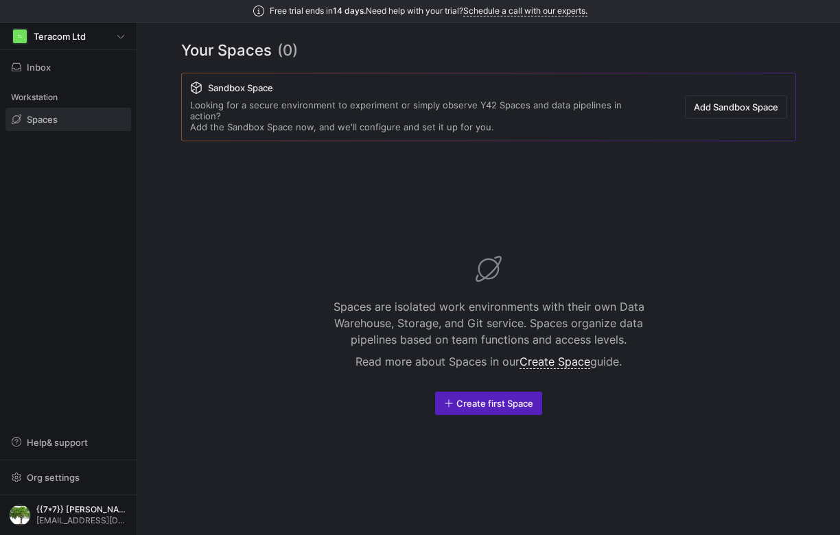
click at [562, 450] on div "Spaces are isolated work environments with their own Data Warehouse, Storage, a…" at bounding box center [488, 335] width 615 height 367
click at [792, 270] on div "Spaces are isolated work environments with their own Data Warehouse, Storage, a…" at bounding box center [488, 335] width 615 height 367
click at [41, 516] on span "[EMAIL_ADDRESS][DOMAIN_NAME]" at bounding box center [81, 521] width 91 height 10
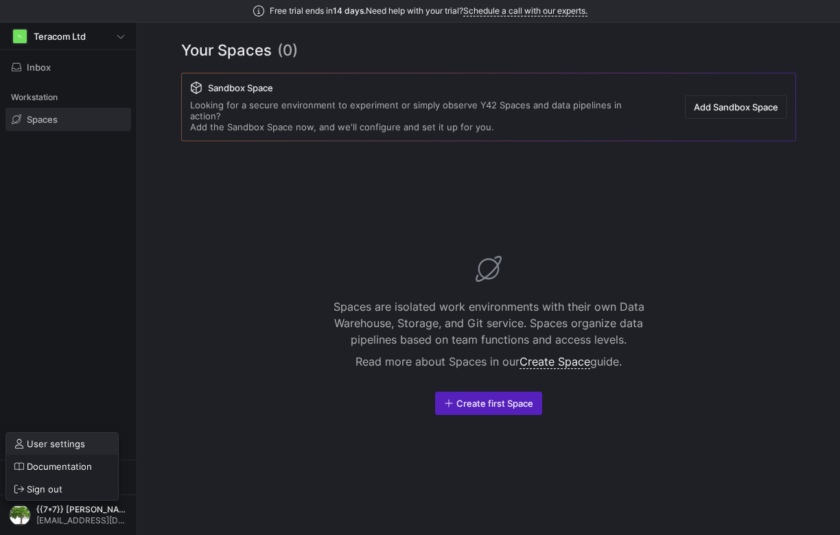
click at [62, 441] on span "User settings" at bounding box center [56, 444] width 58 height 11
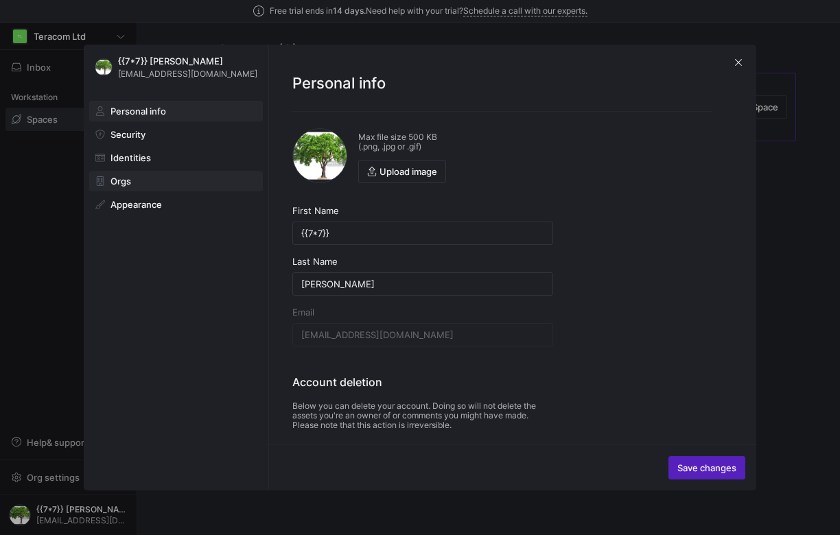
click at [141, 182] on span at bounding box center [176, 181] width 172 height 19
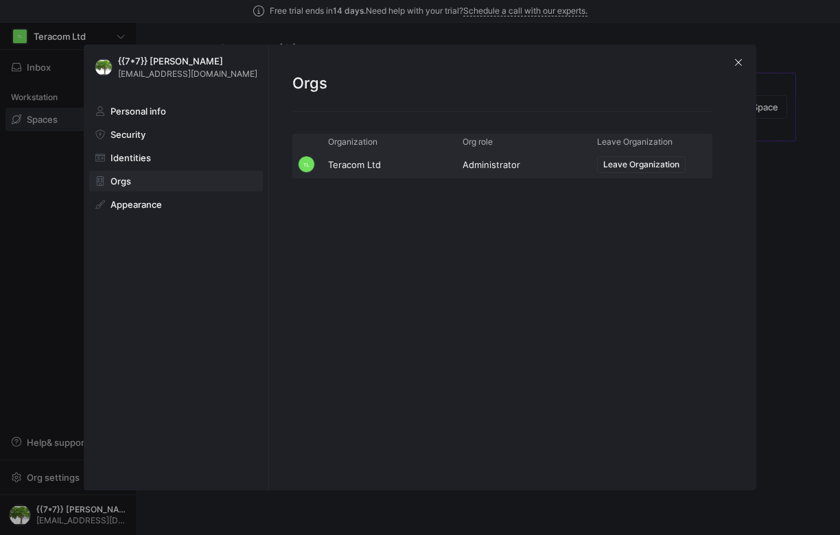
click at [612, 165] on span "Leave Organization" at bounding box center [641, 165] width 76 height 10
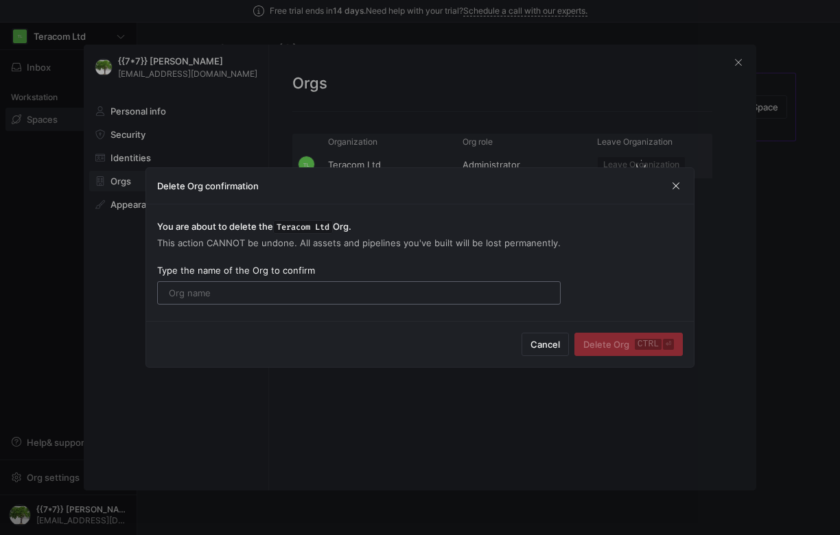
click at [242, 290] on input "text" at bounding box center [359, 293] width 380 height 11
type input "Teracom Ltd"
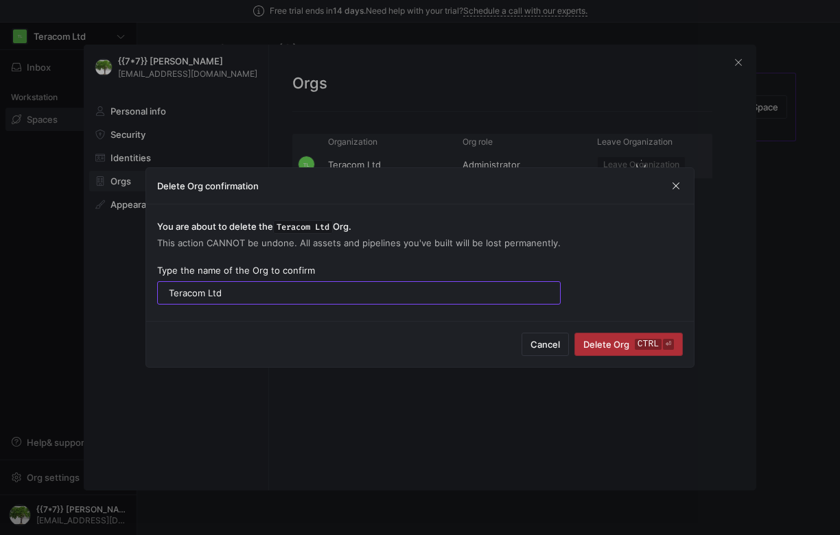
click at [604, 340] on span "Delete Org ctrl ⏎" at bounding box center [628, 344] width 91 height 11
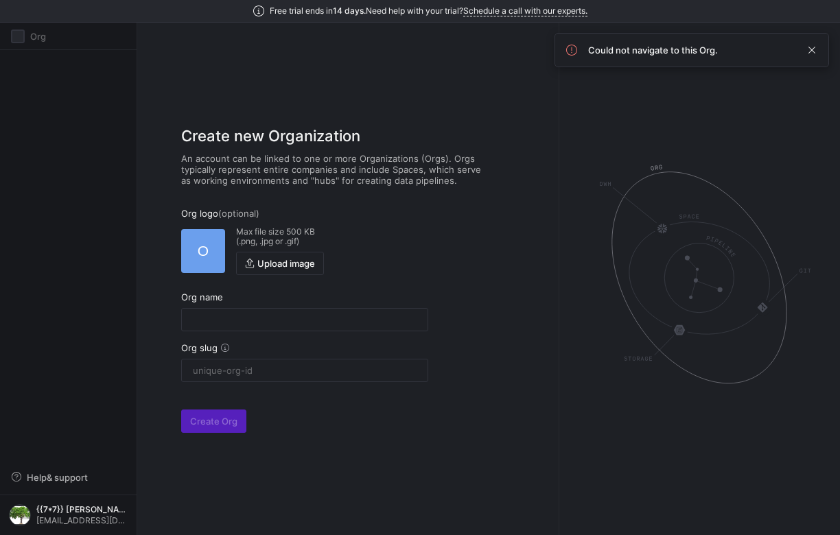
click at [538, 97] on div "Create new Organization An account can be linked to one or more Organizations (…" at bounding box center [347, 279] width 421 height 513
click at [36, 514] on span "{{7*7}} [PERSON_NAME]" at bounding box center [81, 510] width 91 height 10
click at [62, 446] on span "User settings" at bounding box center [56, 444] width 58 height 11
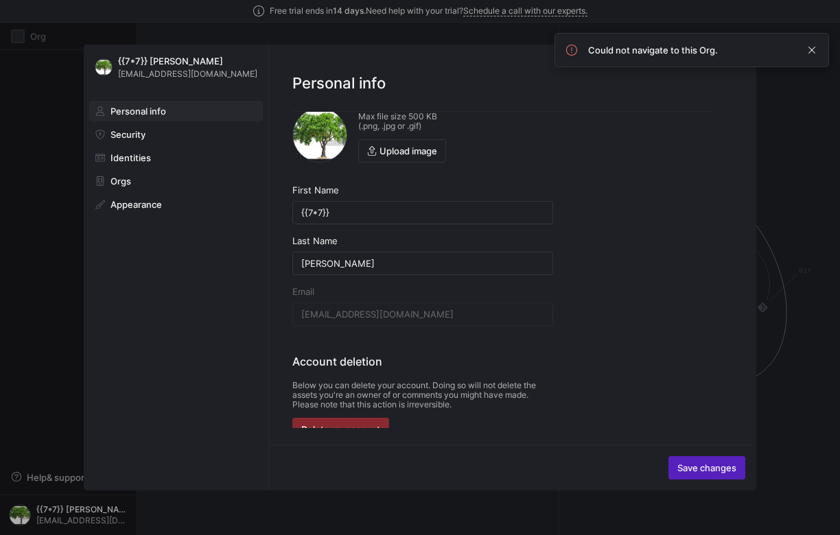
scroll to position [34, 0]
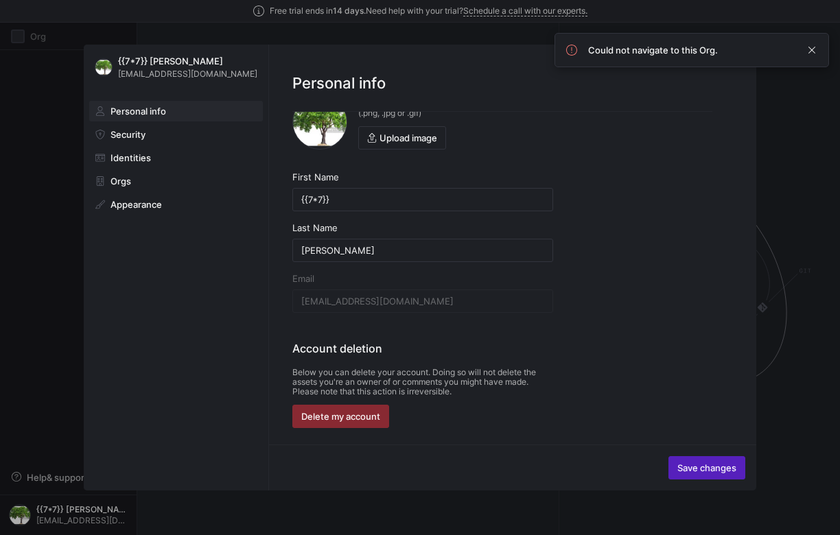
click at [826, 11] on div at bounding box center [420, 267] width 840 height 535
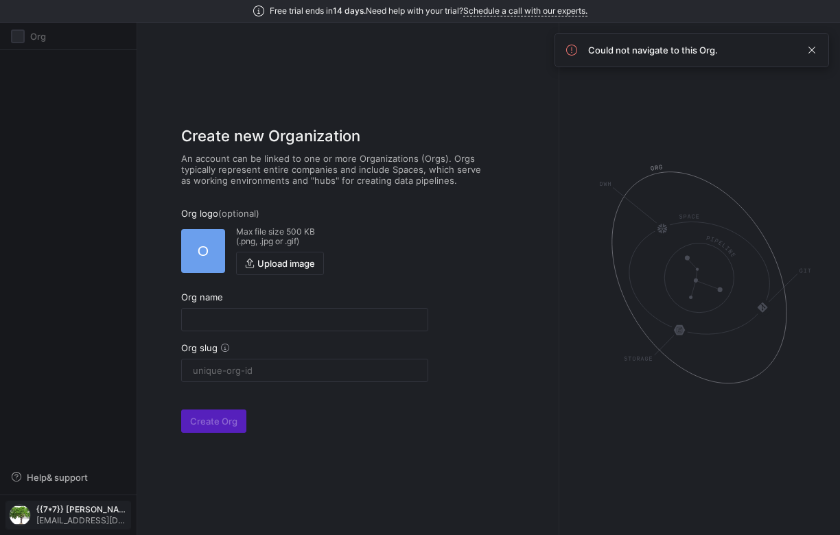
click at [51, 512] on span "{{7*7}} [PERSON_NAME]" at bounding box center [81, 510] width 91 height 10
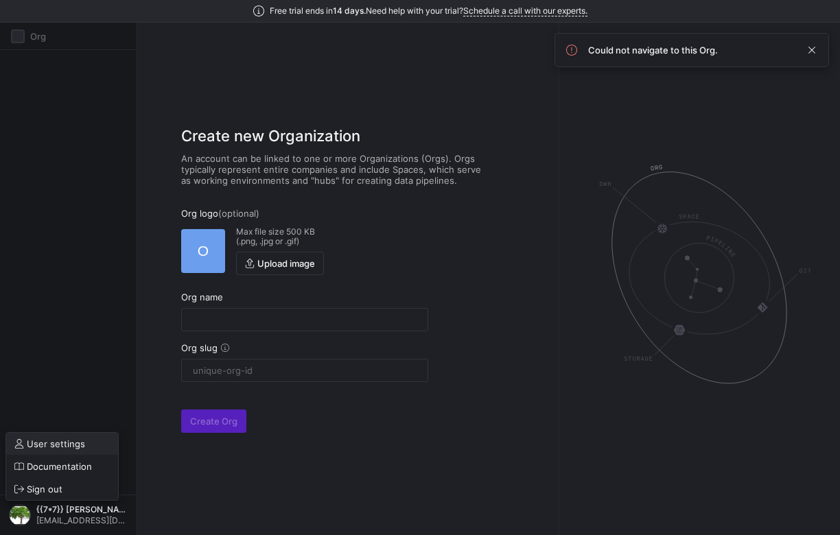
click at [45, 445] on span "User settings" at bounding box center [56, 444] width 58 height 11
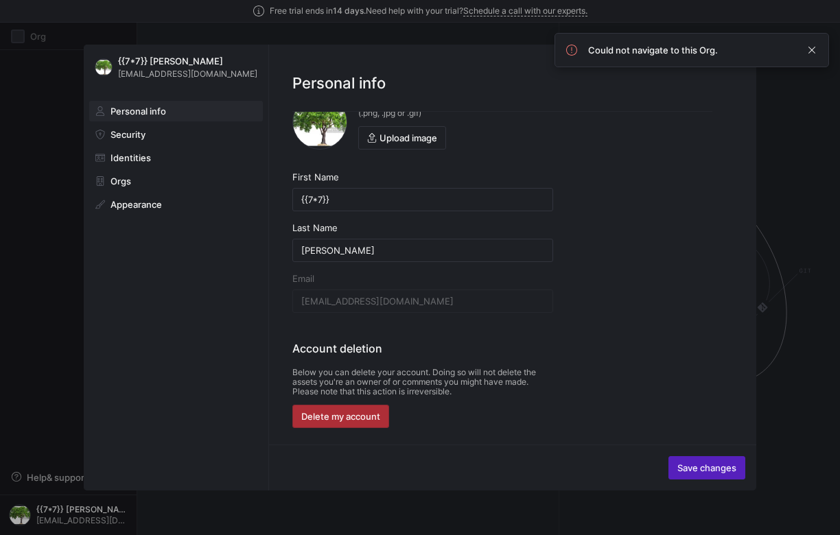
click at [363, 413] on span "Delete my account" at bounding box center [340, 416] width 79 height 11
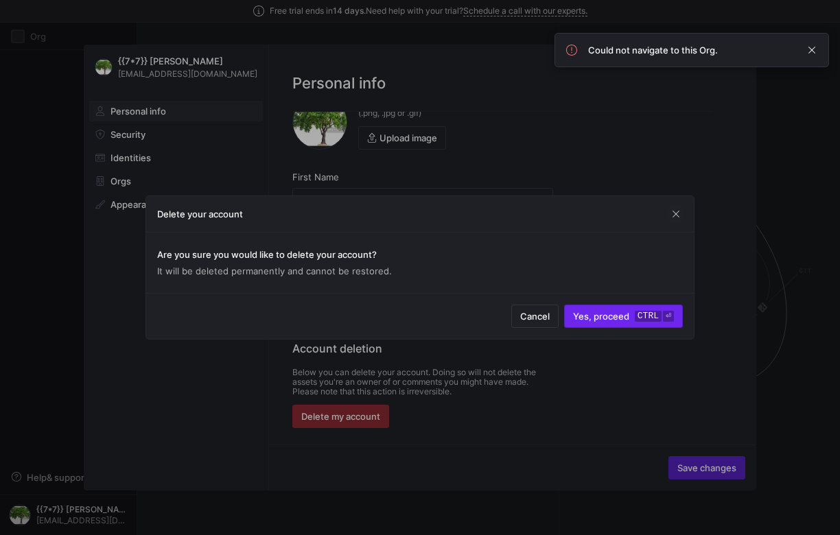
click at [624, 314] on span "Yes, proceed ctrl ⏎" at bounding box center [623, 316] width 101 height 11
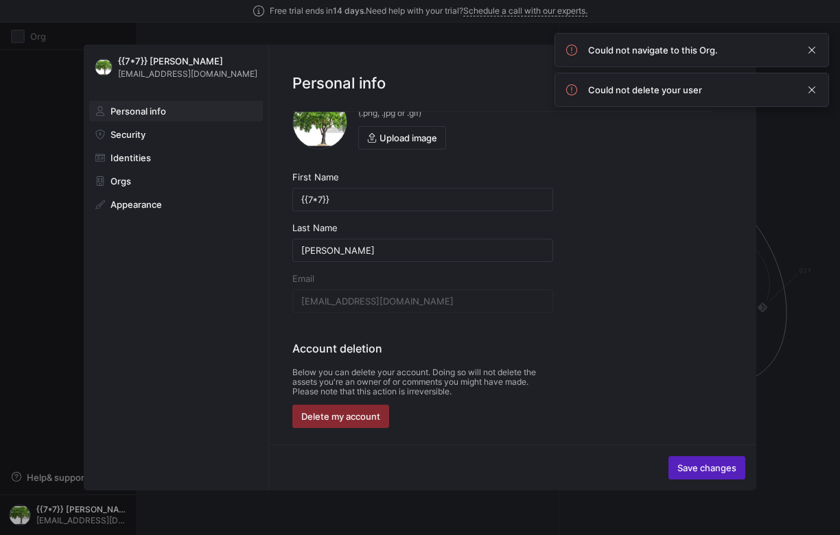
click at [802, 183] on div at bounding box center [420, 267] width 840 height 535
